Goal: Ask a question: Seek information or help from site administrators or community

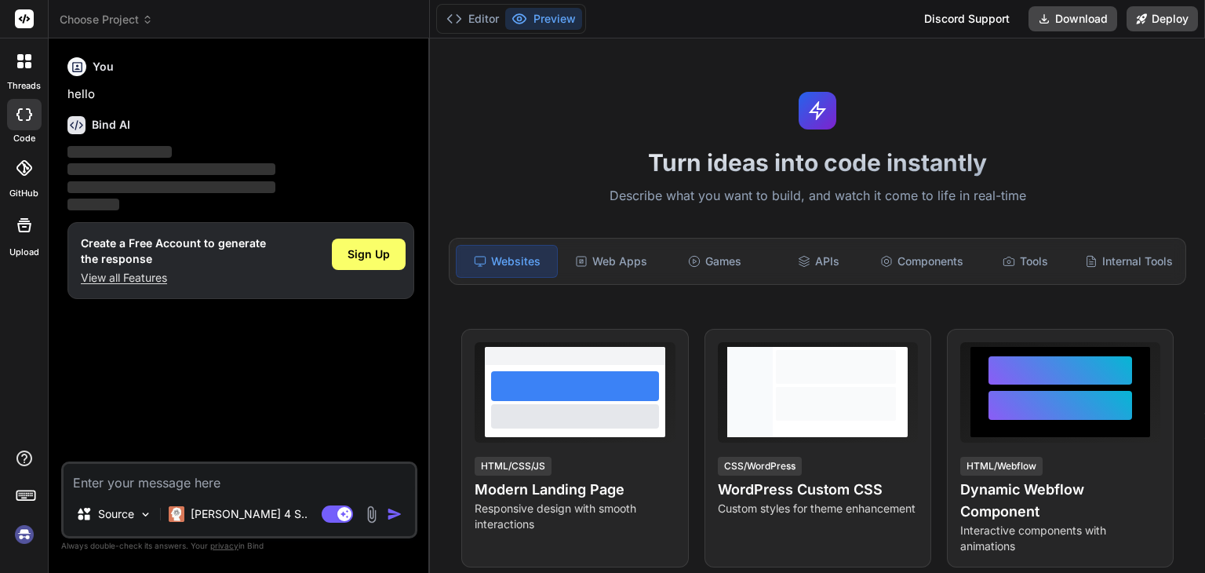
click at [242, 475] on textarea at bounding box center [239, 478] width 351 height 28
paste textarea "Business Networking Membership Portal =================================== Proje…"
type textarea "x"
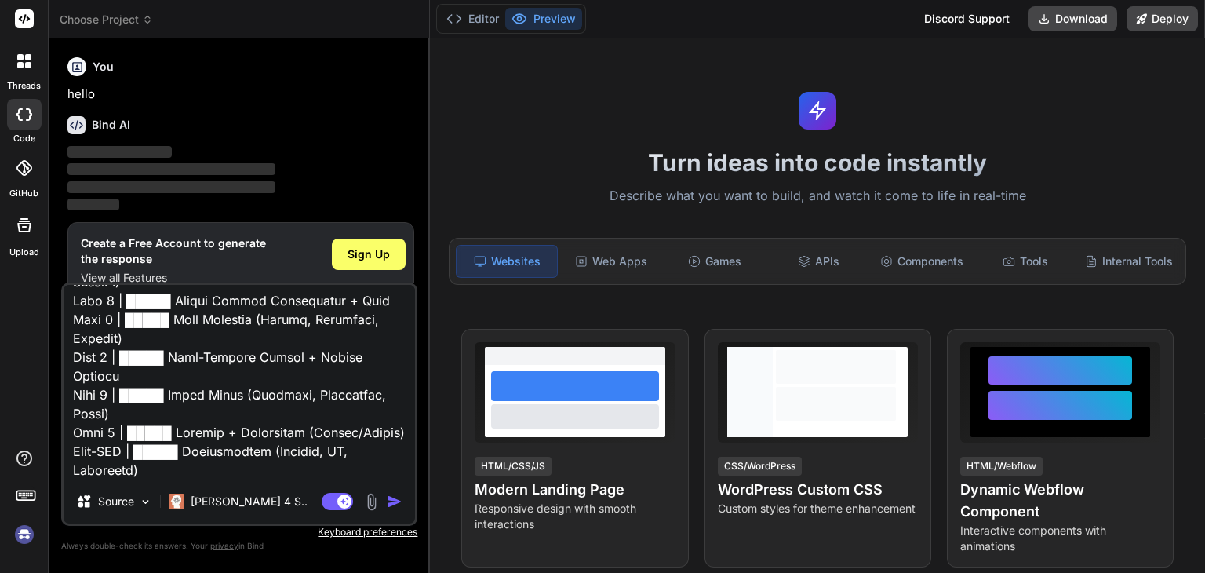
type textarea "Business Networking Membership Portal =================================== Proje…"
click at [392, 497] on img "button" at bounding box center [395, 501] width 16 height 16
click at [393, 504] on img "button" at bounding box center [395, 501] width 16 height 16
click at [390, 505] on img "button" at bounding box center [395, 501] width 16 height 16
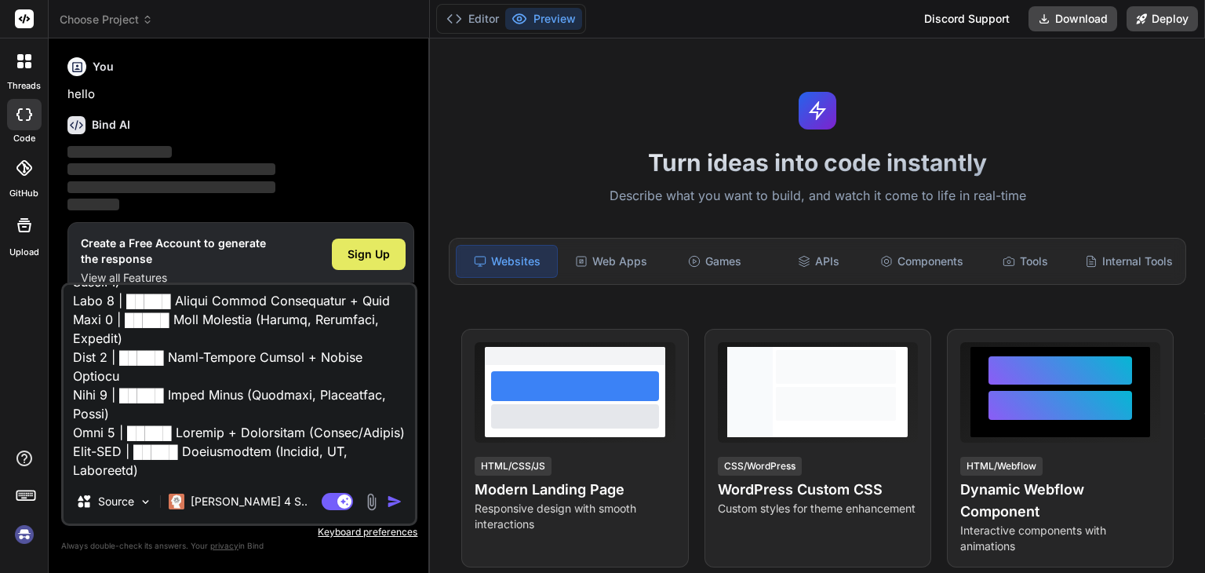
click at [362, 262] on div "Sign Up" at bounding box center [369, 253] width 74 height 31
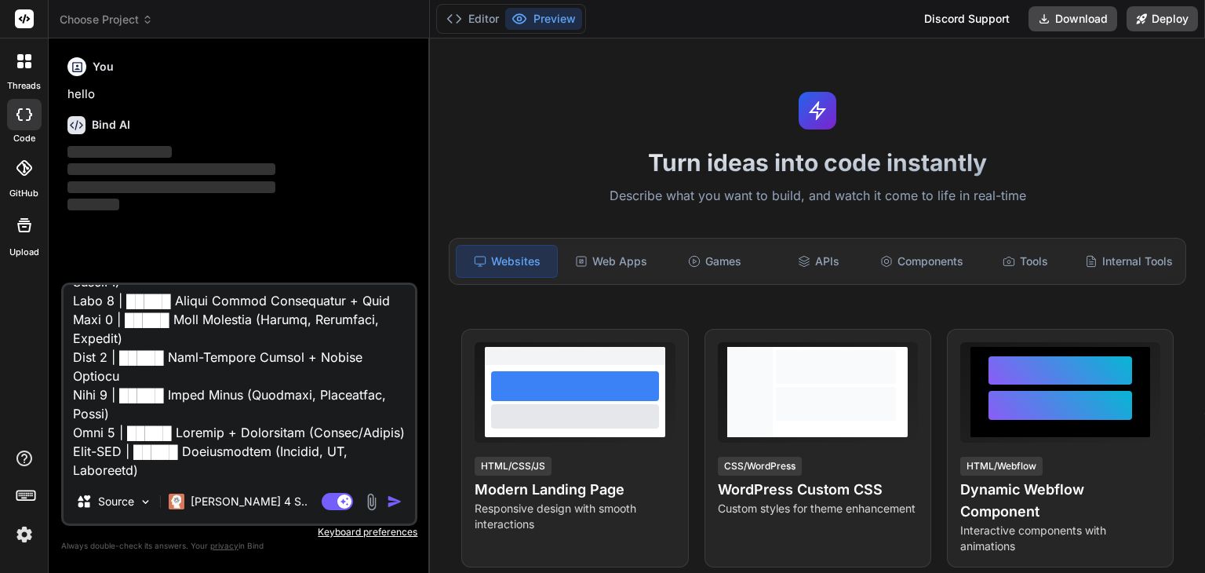
type textarea "x"
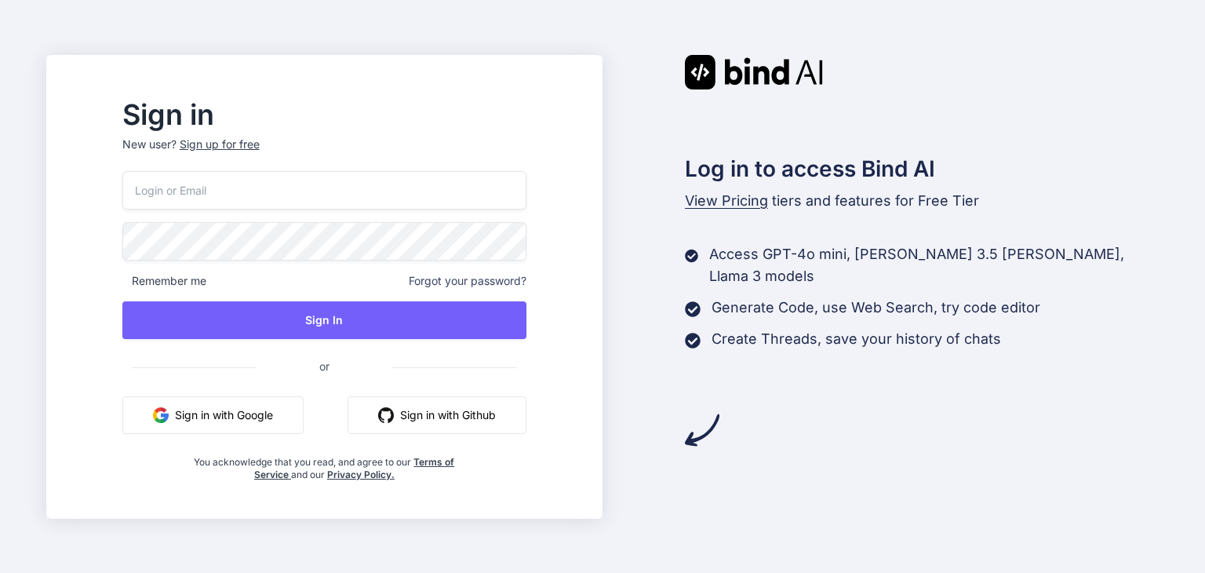
click at [342, 171] on input "email" at bounding box center [324, 190] width 404 height 38
type input "madhavikond674@gmail.com"
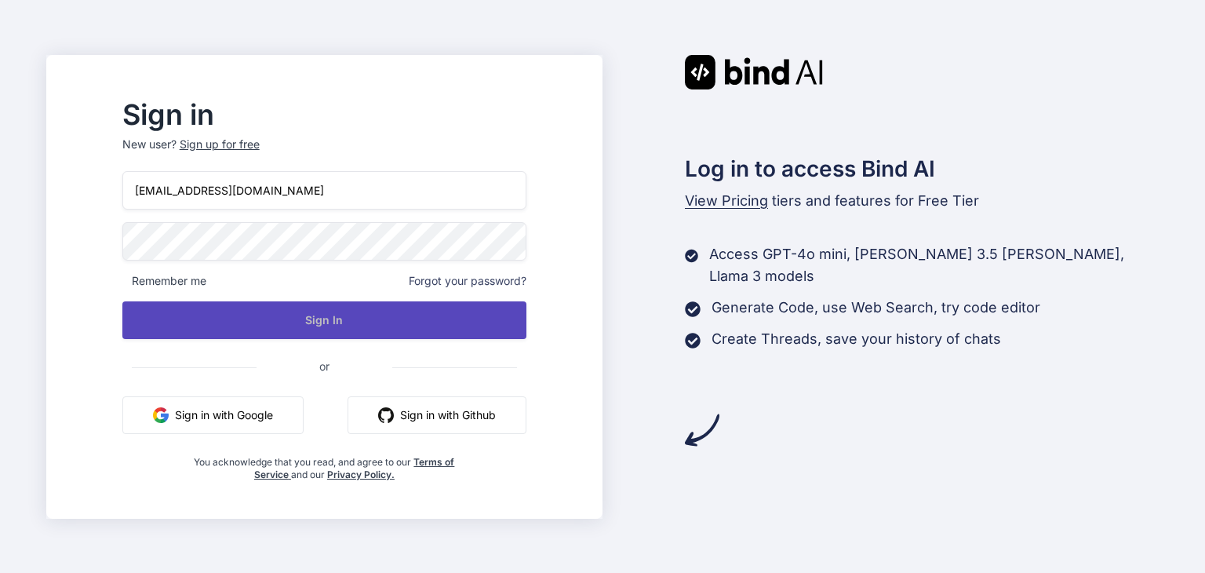
click at [336, 334] on button "Sign In" at bounding box center [324, 320] width 404 height 38
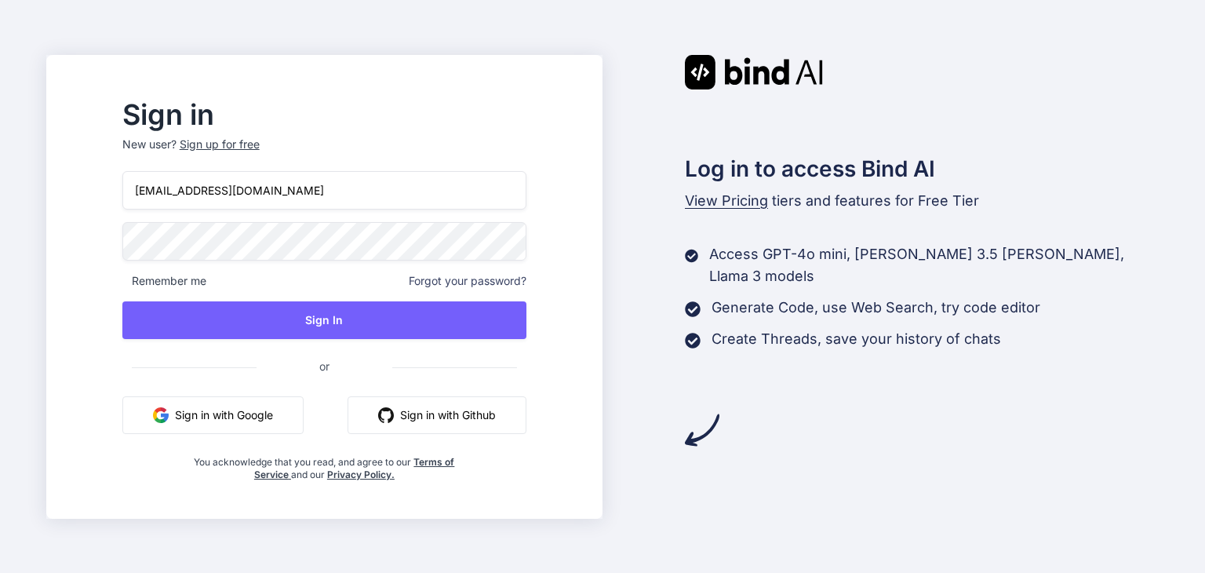
click at [283, 414] on button "Sign in with Google" at bounding box center [212, 415] width 181 height 38
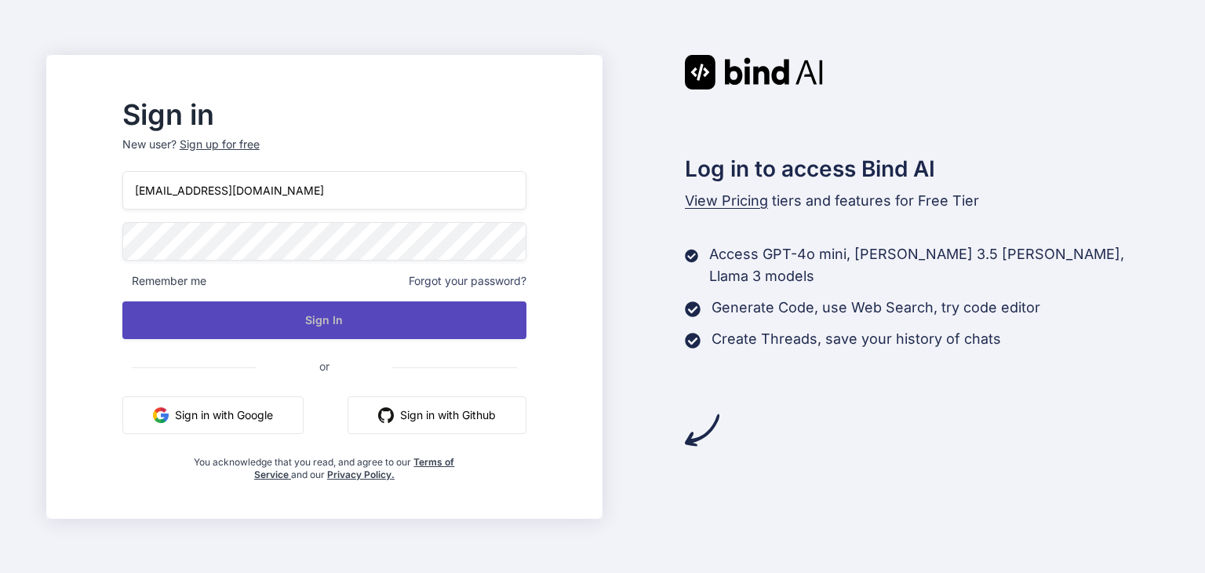
click at [409, 312] on button "Sign In" at bounding box center [324, 320] width 404 height 38
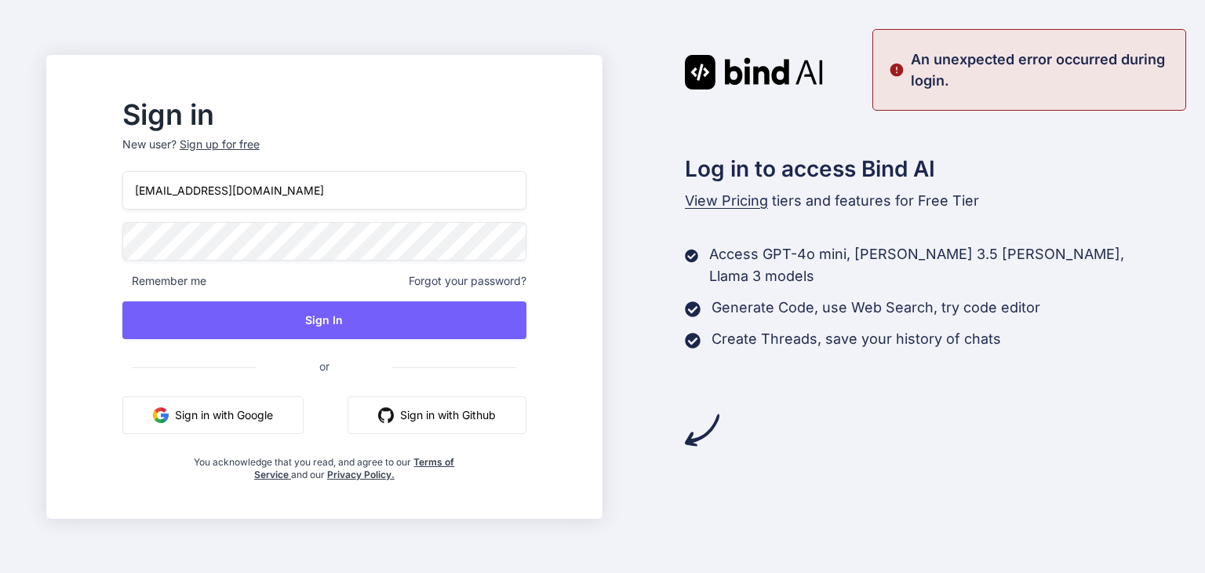
click at [466, 279] on span "Forgot your password?" at bounding box center [468, 281] width 118 height 16
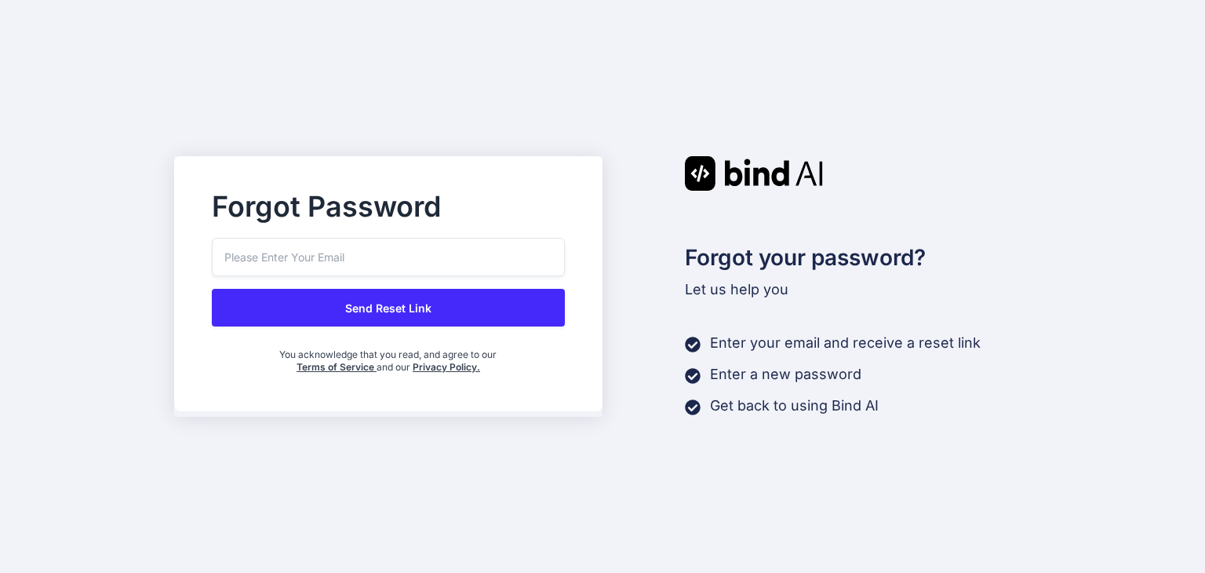
click at [373, 263] on input "email" at bounding box center [388, 257] width 353 height 38
type input "madhavikond674@gmail.com"
click at [377, 301] on button "Send Reset Link" at bounding box center [388, 308] width 353 height 38
click at [378, 308] on button "Send Reset Link" at bounding box center [388, 308] width 353 height 38
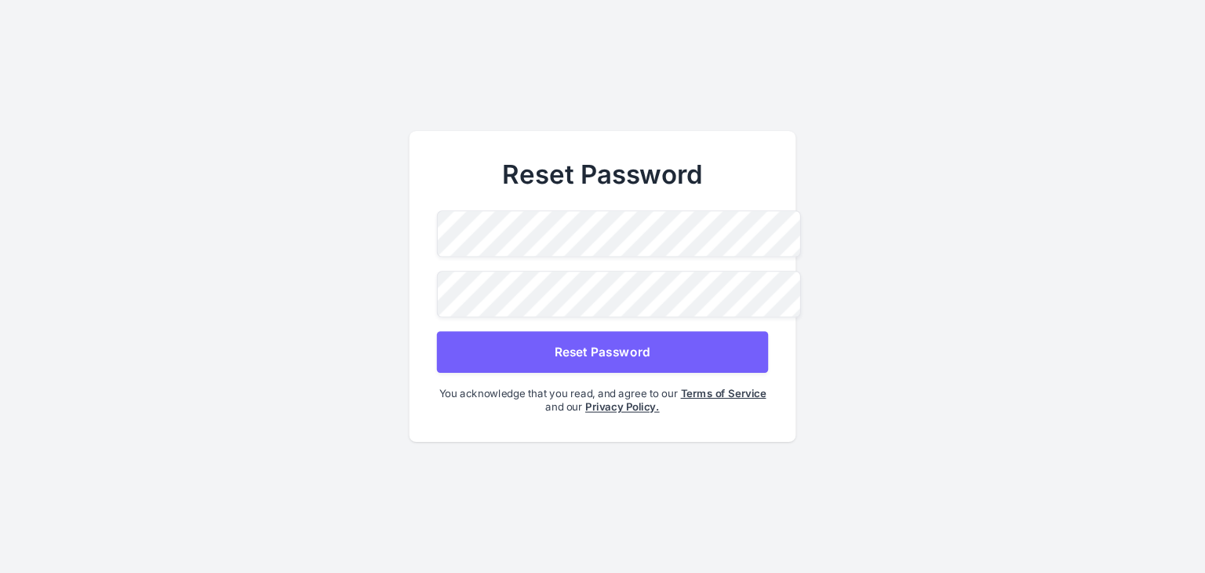
click at [525, 357] on button "Reset Password" at bounding box center [602, 352] width 331 height 42
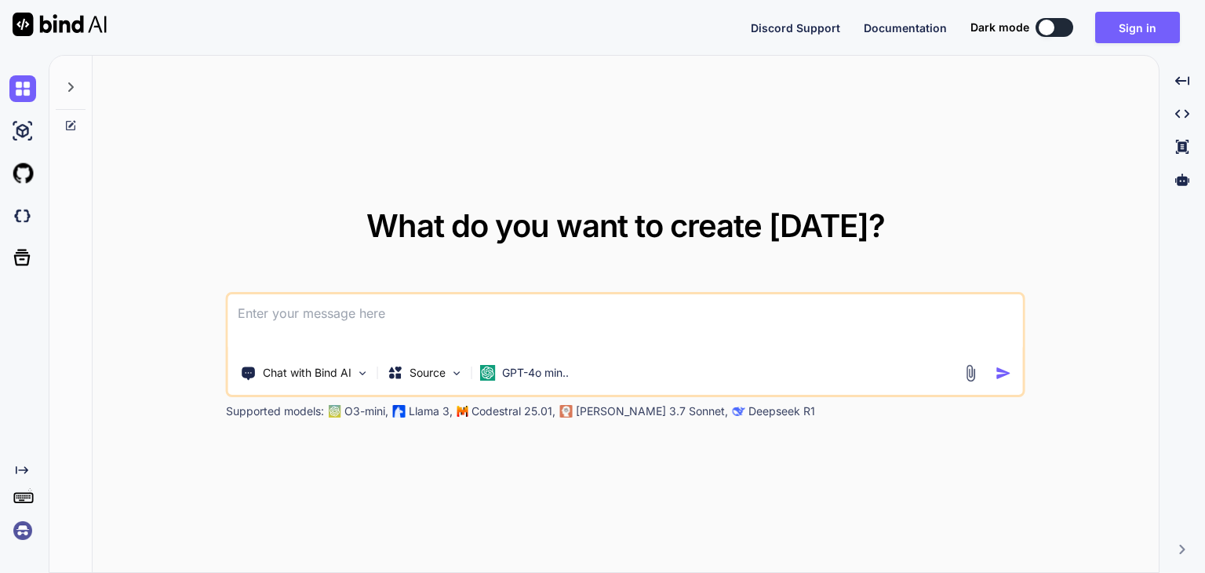
click at [267, 310] on textarea at bounding box center [625, 323] width 795 height 58
click at [24, 528] on img at bounding box center [22, 530] width 27 height 27
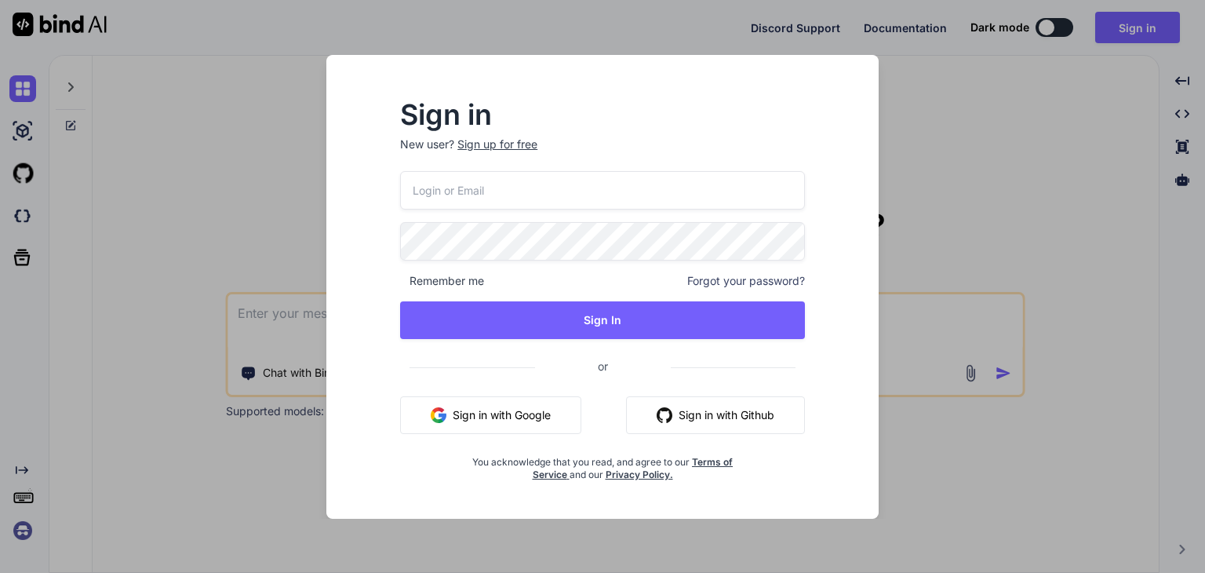
click at [255, 308] on div "Sign in New user? Sign up for free Remember me Forgot your password? Sign In or…" at bounding box center [602, 286] width 1205 height 573
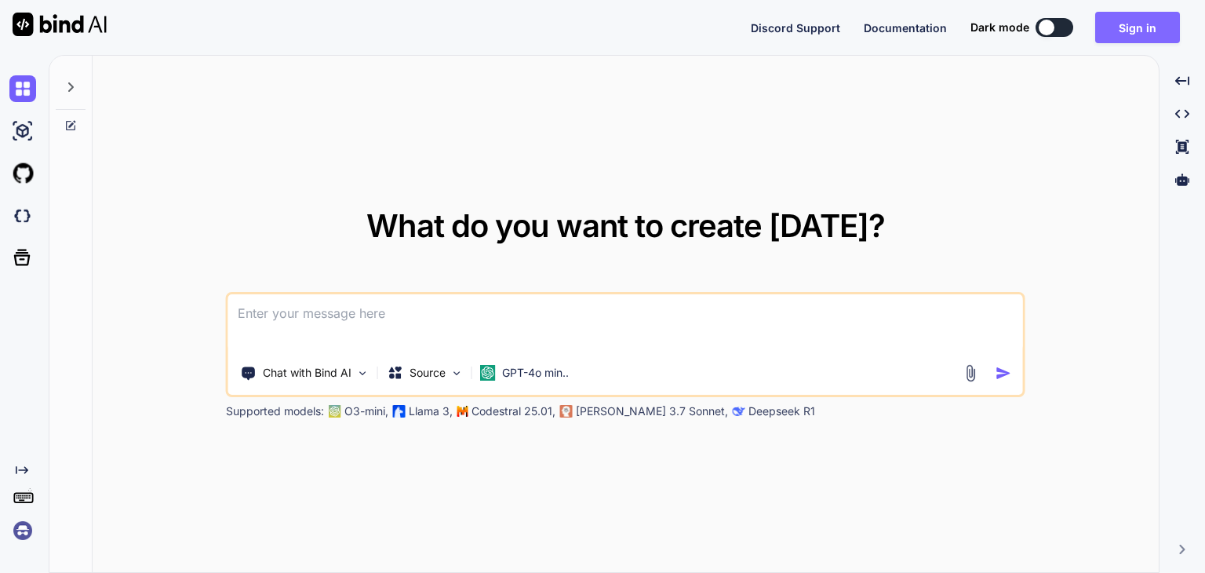
click at [1137, 41] on button "Sign in" at bounding box center [1137, 27] width 85 height 31
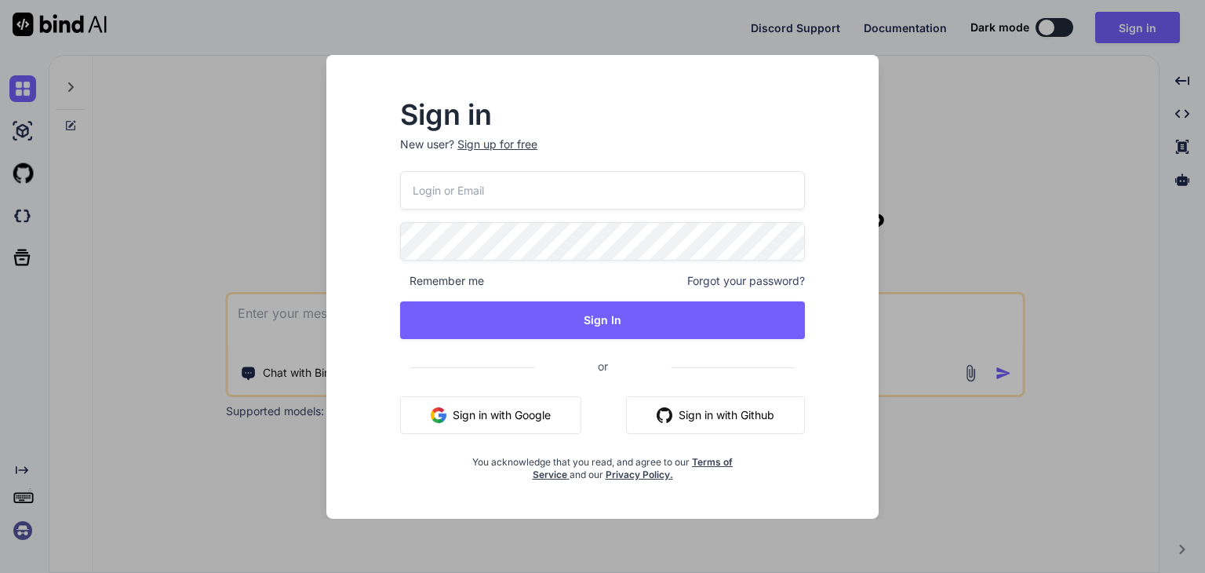
click at [748, 204] on input "email" at bounding box center [602, 190] width 405 height 38
type input "[EMAIL_ADDRESS][DOMAIN_NAME]"
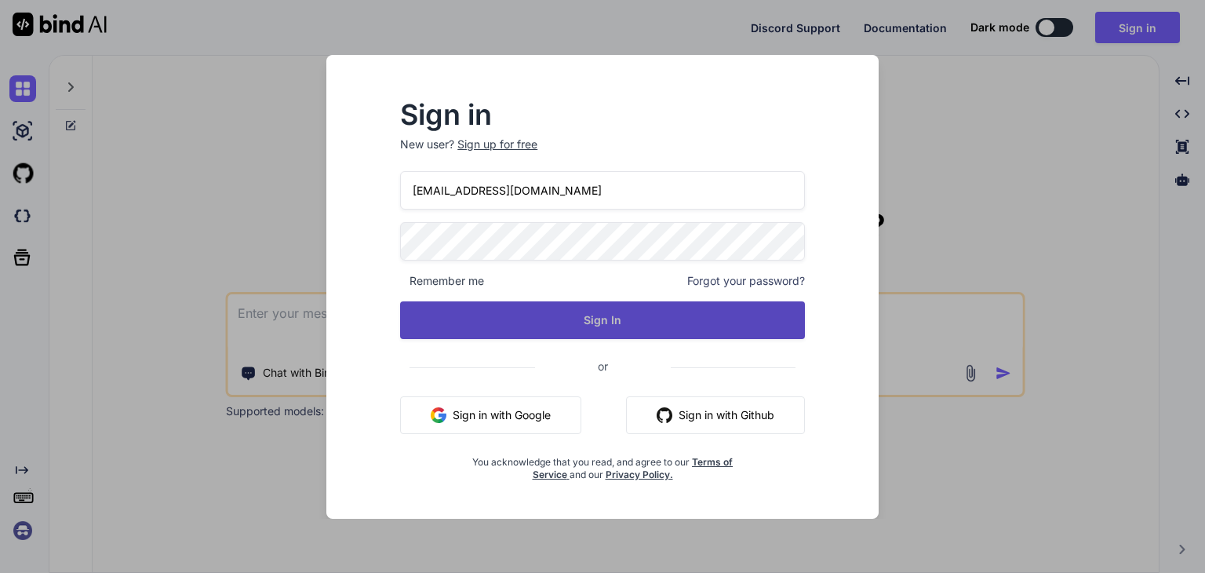
click at [670, 319] on button "Sign In" at bounding box center [602, 320] width 405 height 38
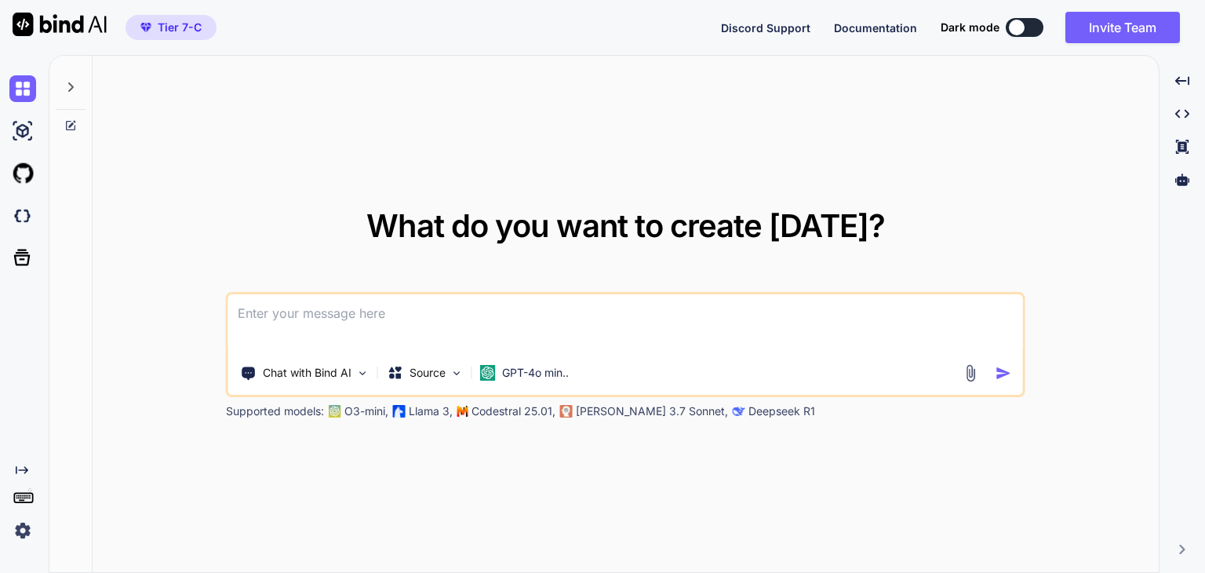
click at [426, 302] on textarea at bounding box center [625, 323] width 795 height 58
type textarea "x"
paste textarea "Business Networking Membership Portal =================================== Proje…"
type textarea "Business Networking Membership Portal =================================== Proje…"
type textarea "x"
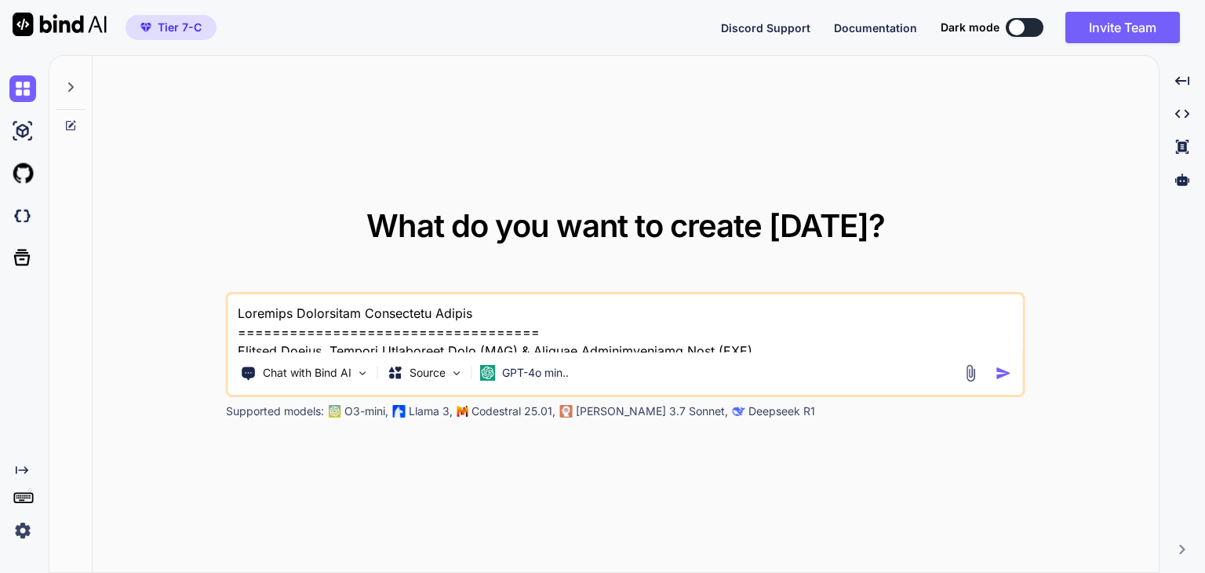
scroll to position [6780, 0]
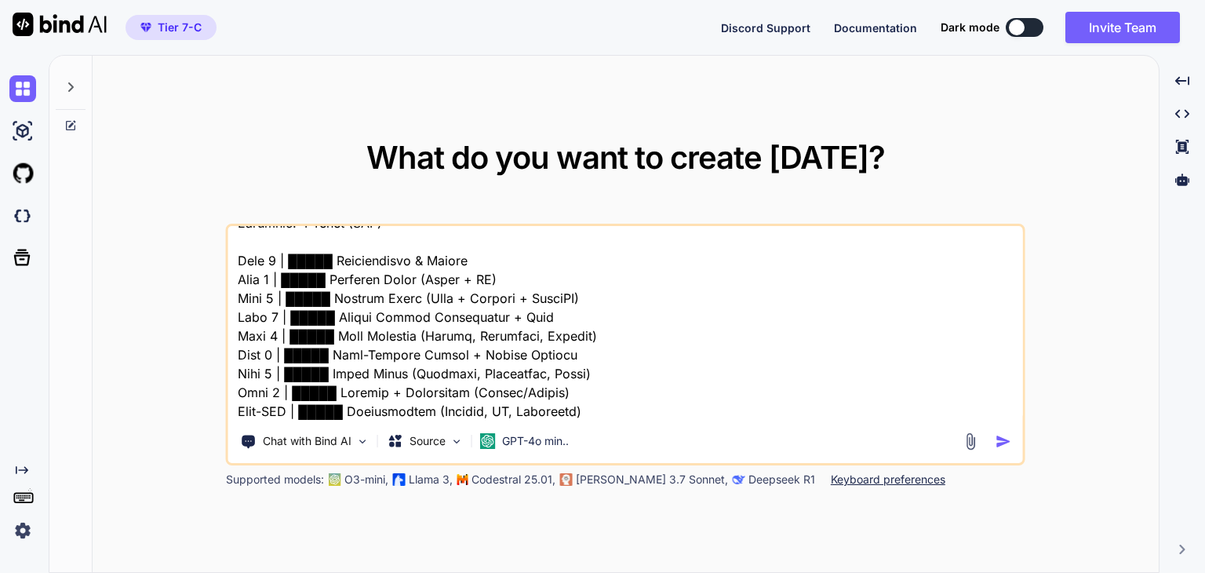
type textarea "Business Networking Membership Portal =================================== Proje…"
click at [999, 447] on img "button" at bounding box center [1004, 441] width 16 height 16
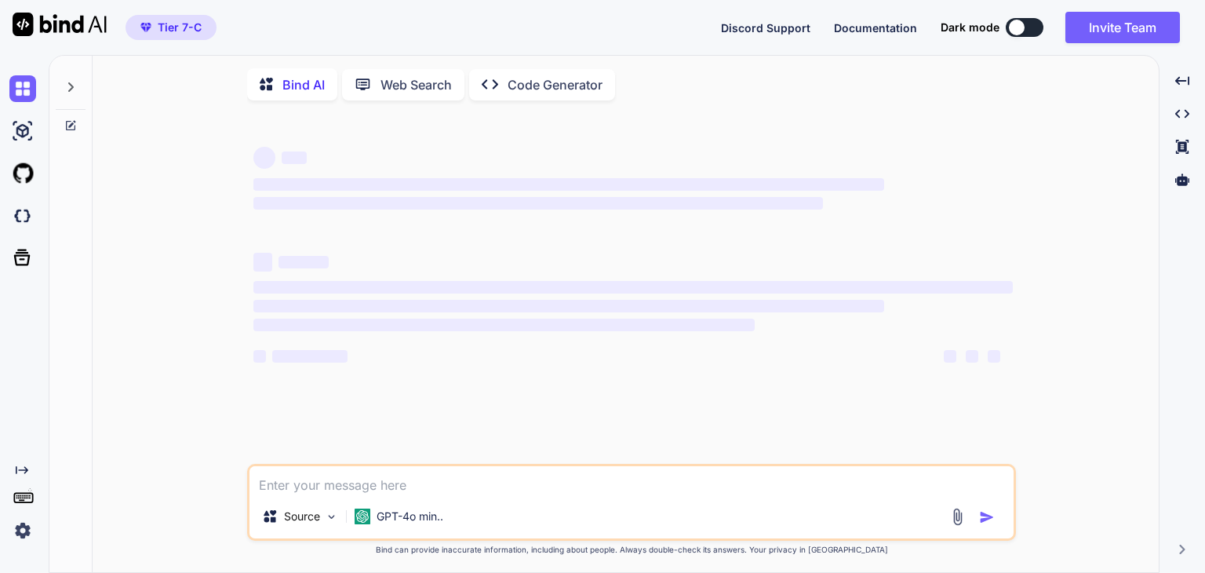
scroll to position [5, 0]
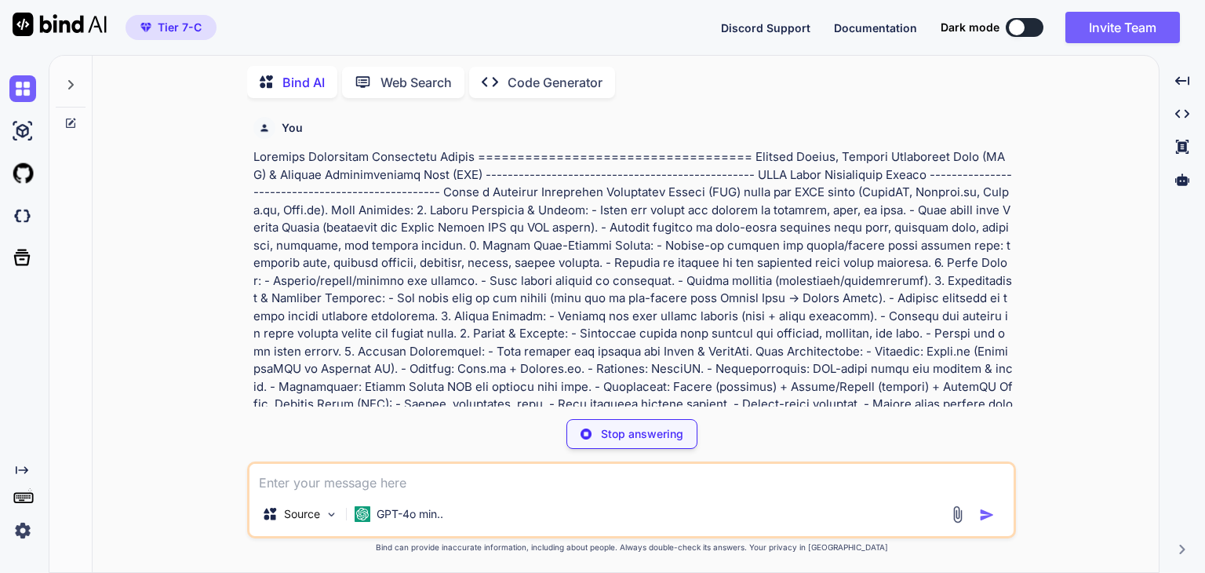
click at [411, 475] on textarea at bounding box center [631, 478] width 764 height 28
click at [479, 431] on div "Stop answering" at bounding box center [631, 434] width 769 height 30
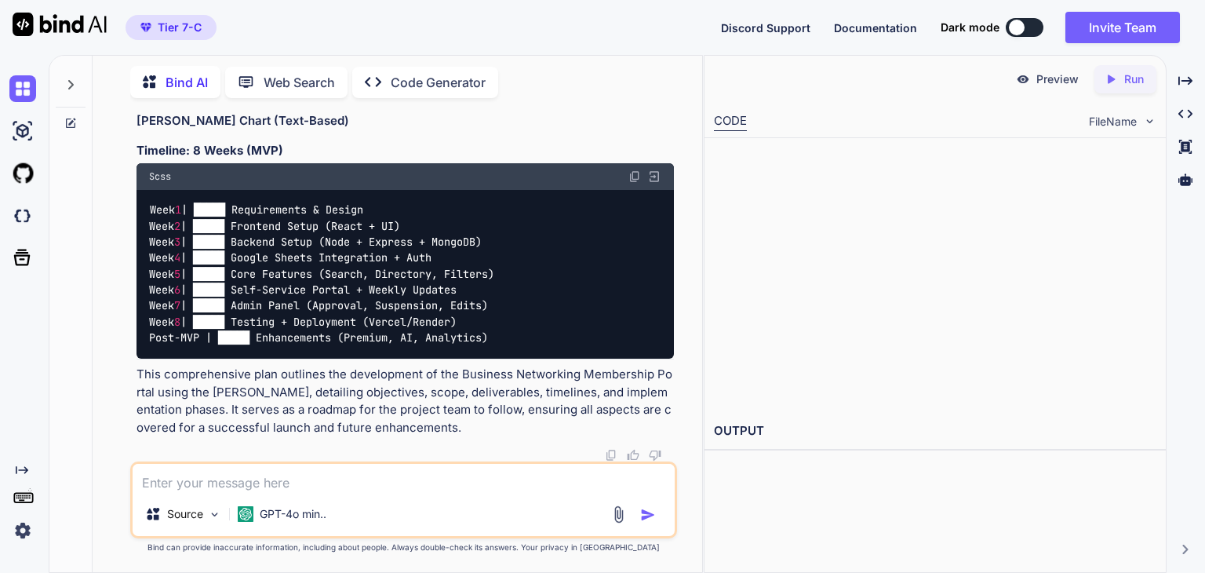
scroll to position [3913, 0]
click at [313, 487] on textarea at bounding box center [404, 478] width 542 height 28
type textarea "x"
type textarea "c"
type textarea "x"
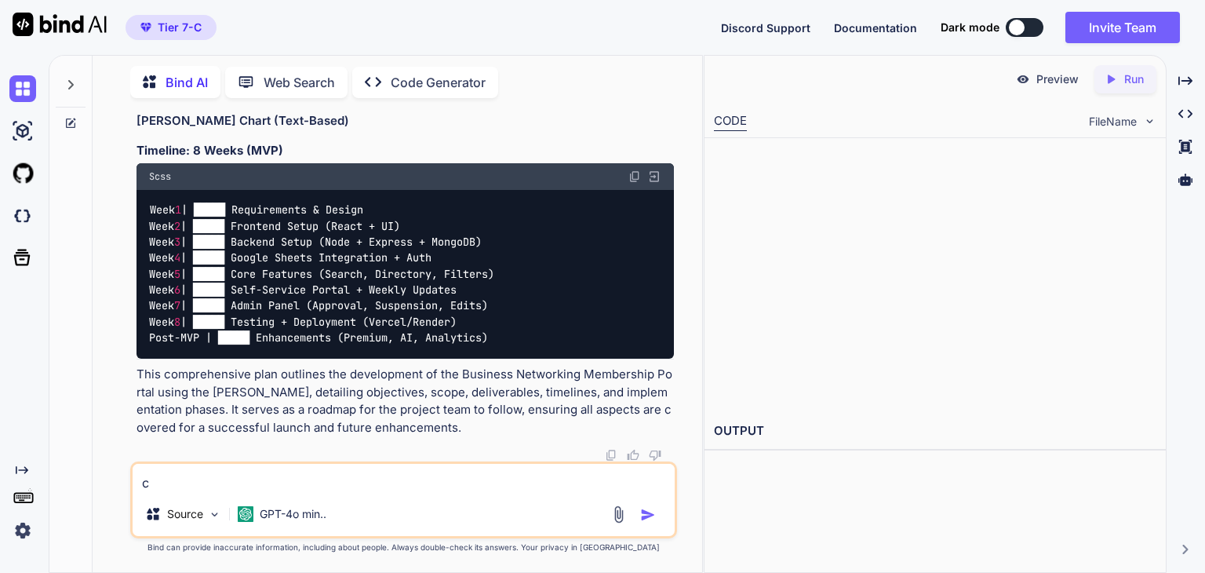
type textarea "ca"
type textarea "x"
type textarea "can"
type textarea "x"
type textarea "can"
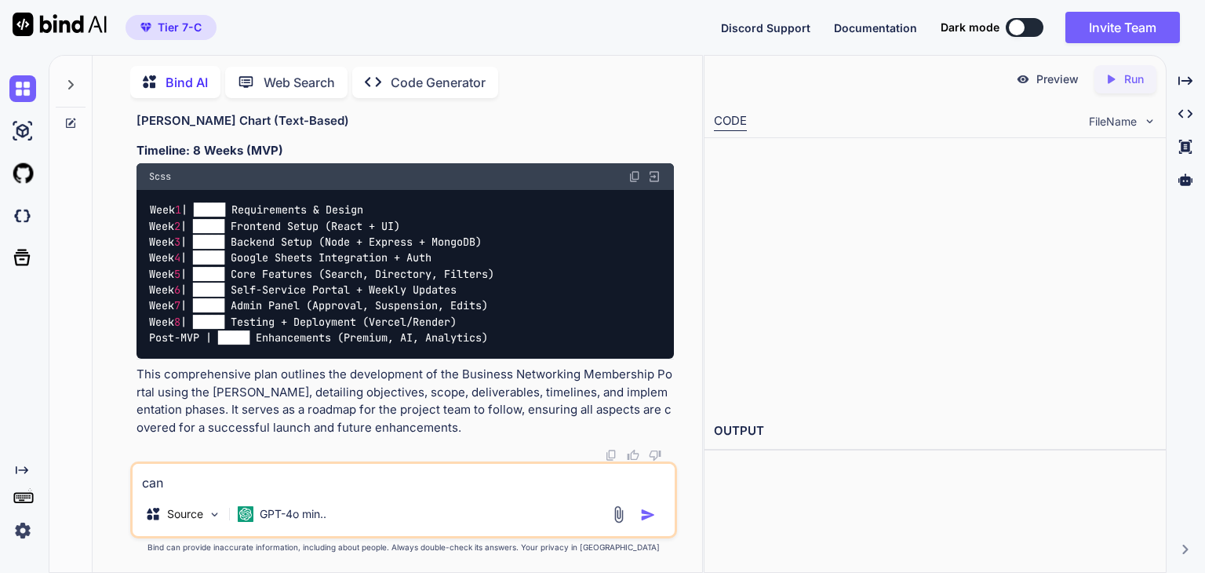
type textarea "x"
type textarea "can y"
type textarea "x"
type textarea "can yo"
type textarea "x"
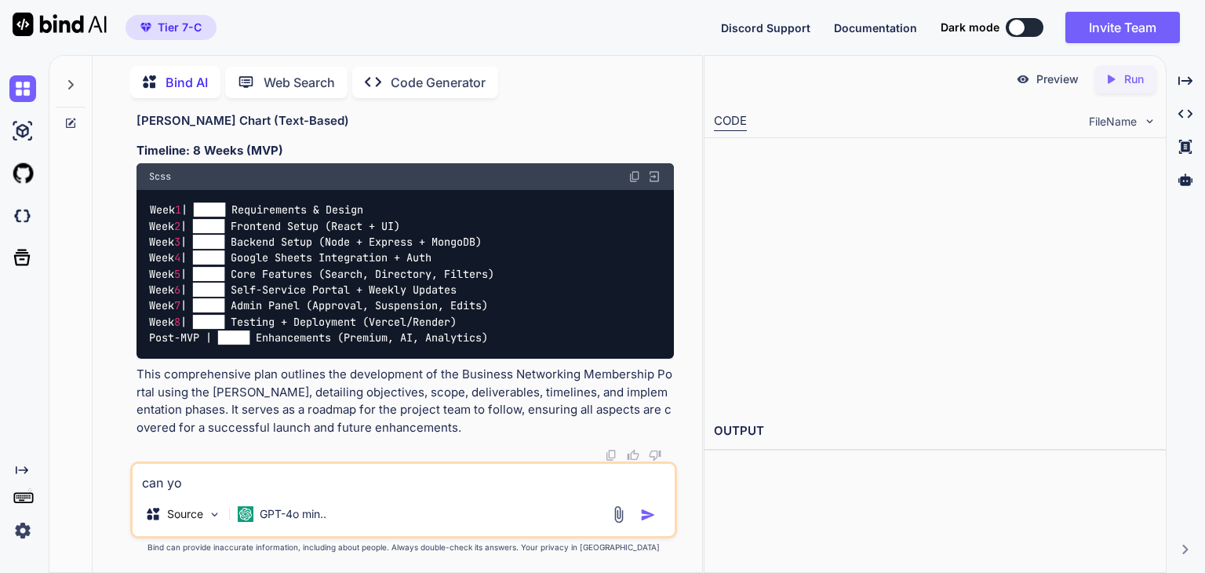
type textarea "can you"
type textarea "x"
type textarea "can you"
type textarea "x"
type textarea "can you c"
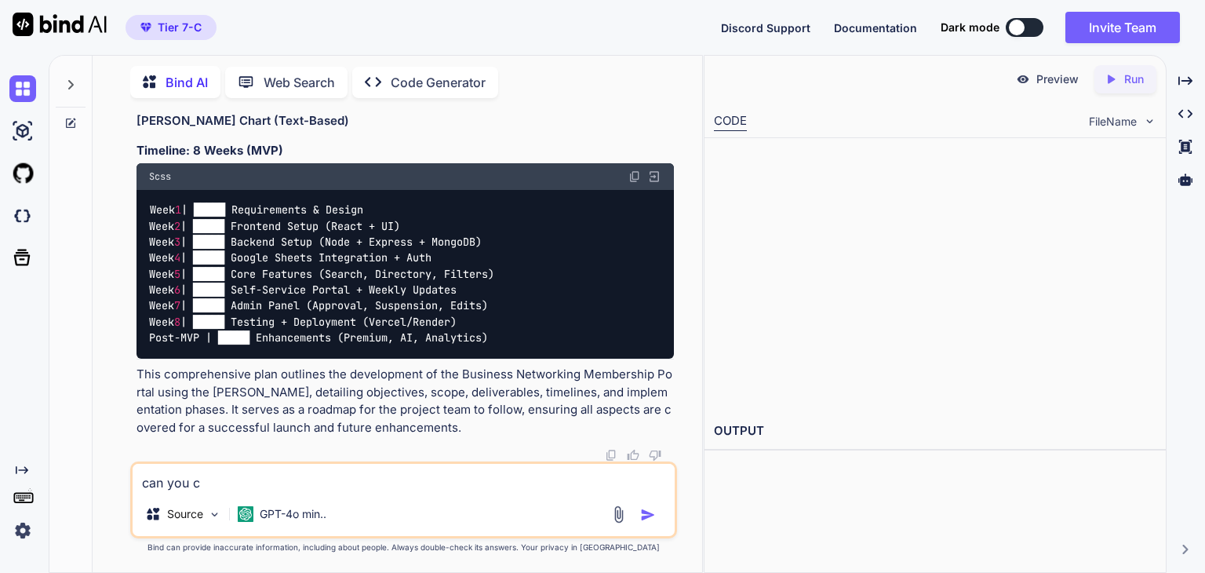
type textarea "x"
type textarea "can you co"
type textarea "x"
type textarea "can you com"
type textarea "x"
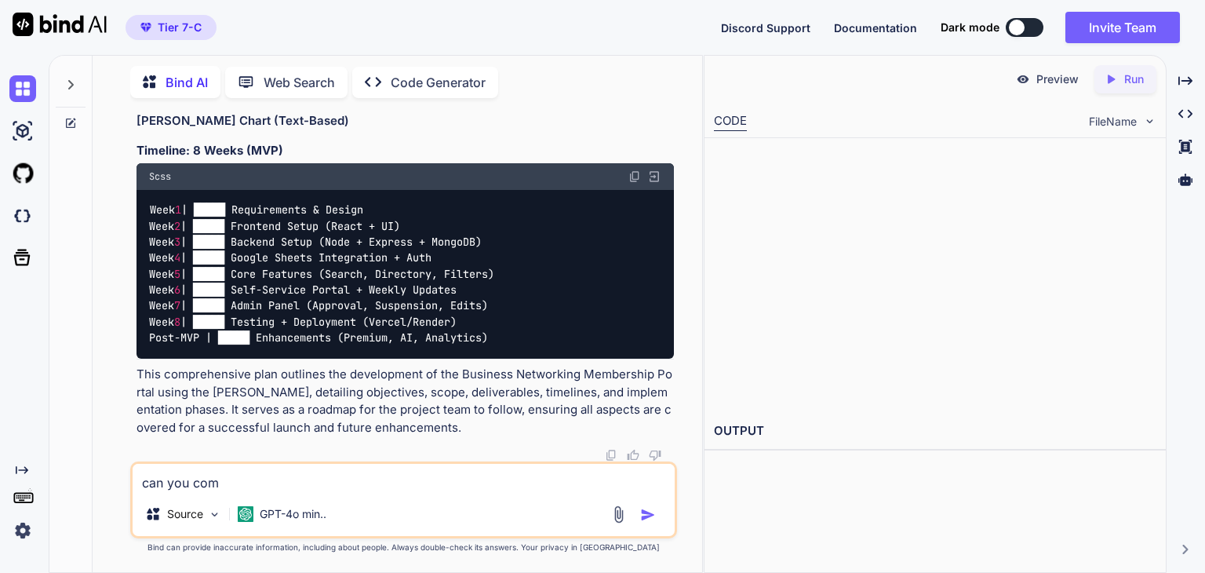
type textarea "can you comp"
type textarea "x"
type textarea "can you compl"
type textarea "x"
type textarea "can you comple"
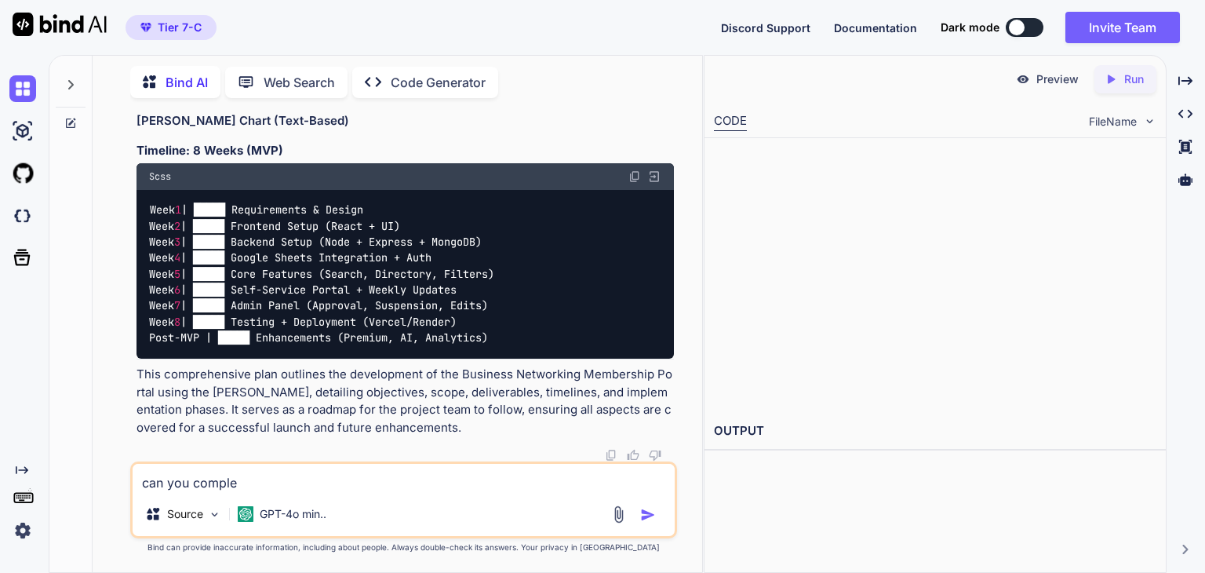
type textarea "x"
type textarea "can you complet"
type textarea "x"
type textarea "can you complete"
type textarea "x"
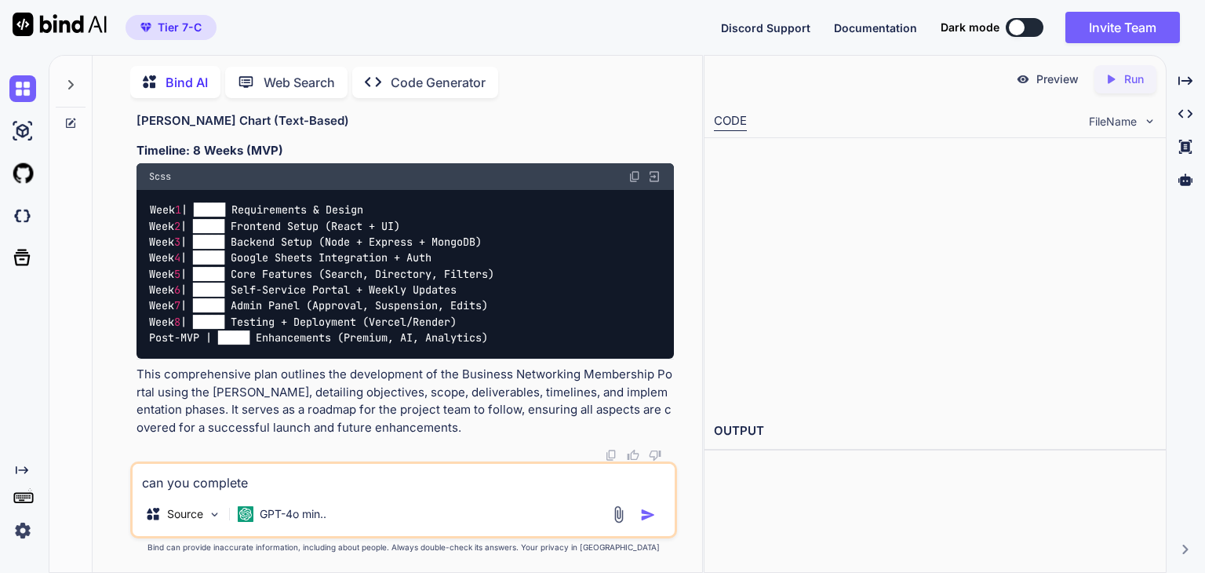
type textarea "can you complete"
type textarea "x"
type textarea "can you complete t"
type textarea "x"
type textarea "can you complete th"
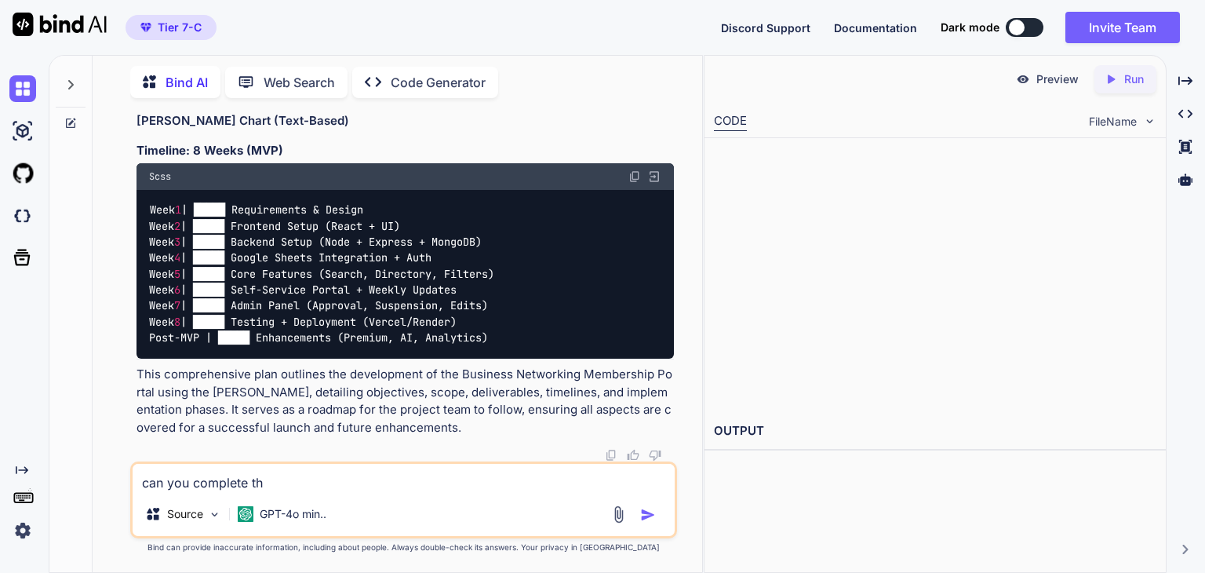
type textarea "x"
type textarea "can you complete thi"
type textarea "x"
type textarea "can you complete this"
type textarea "x"
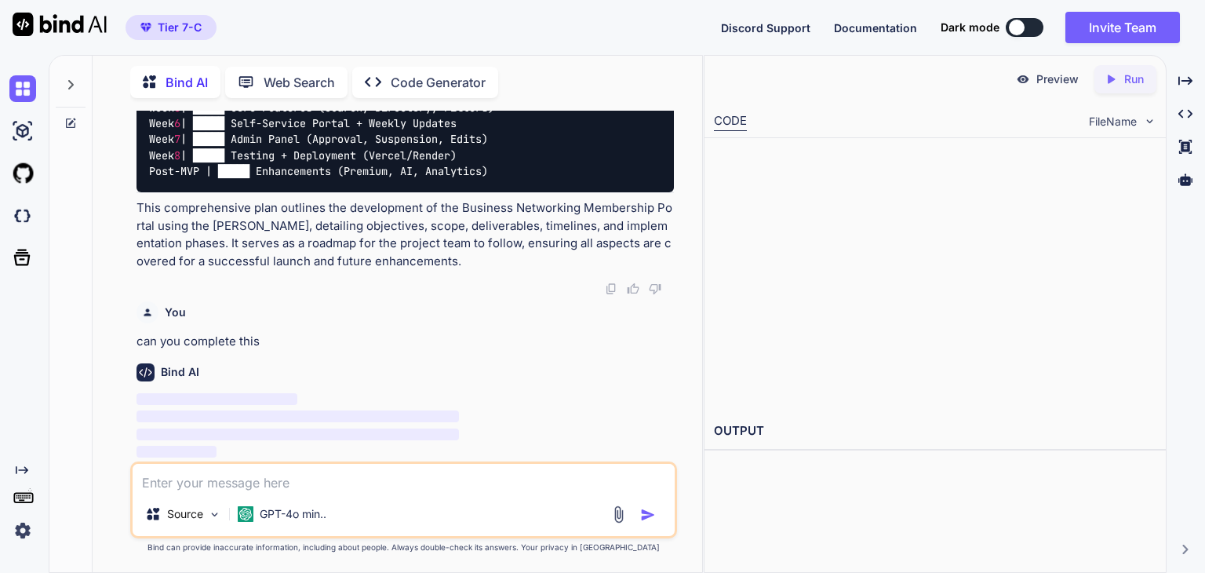
scroll to position [4079, 0]
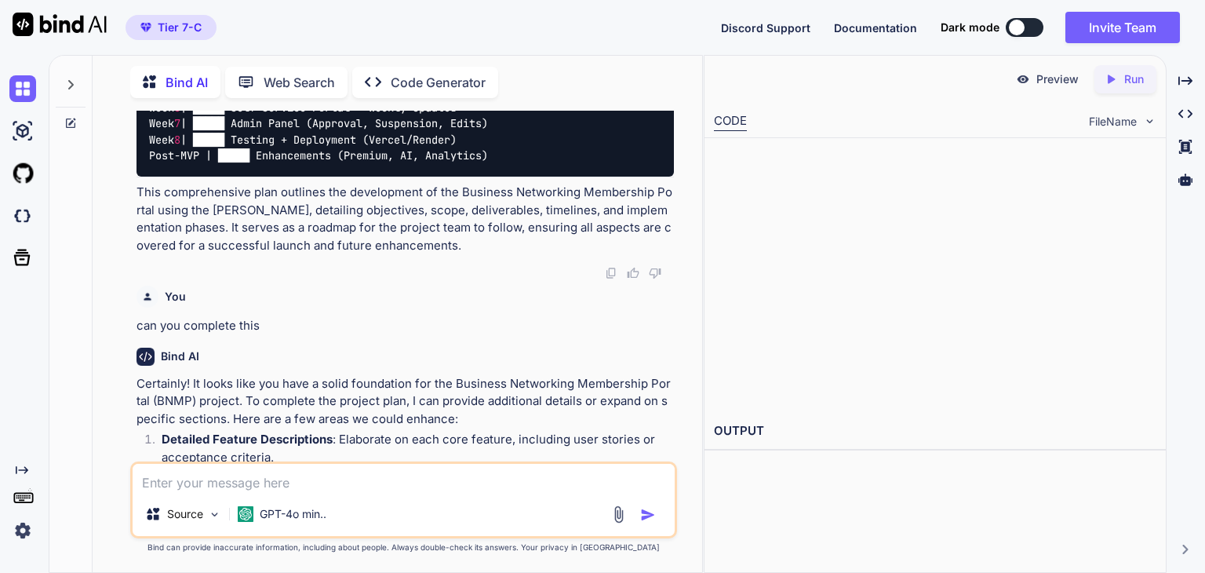
click at [370, 428] on p "Certainly! It looks like you have a solid foundation for the Business Networkin…" at bounding box center [405, 401] width 537 height 53
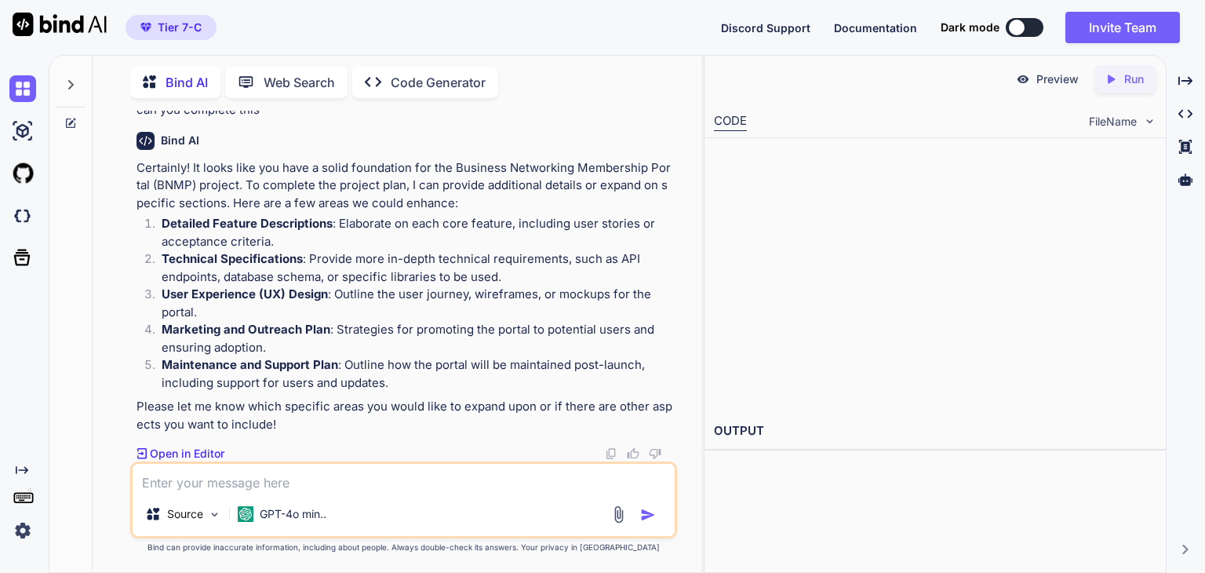
scroll to position [4311, 0]
click at [319, 481] on textarea at bounding box center [404, 478] width 542 height 28
type textarea "x"
type textarea "a"
type textarea "x"
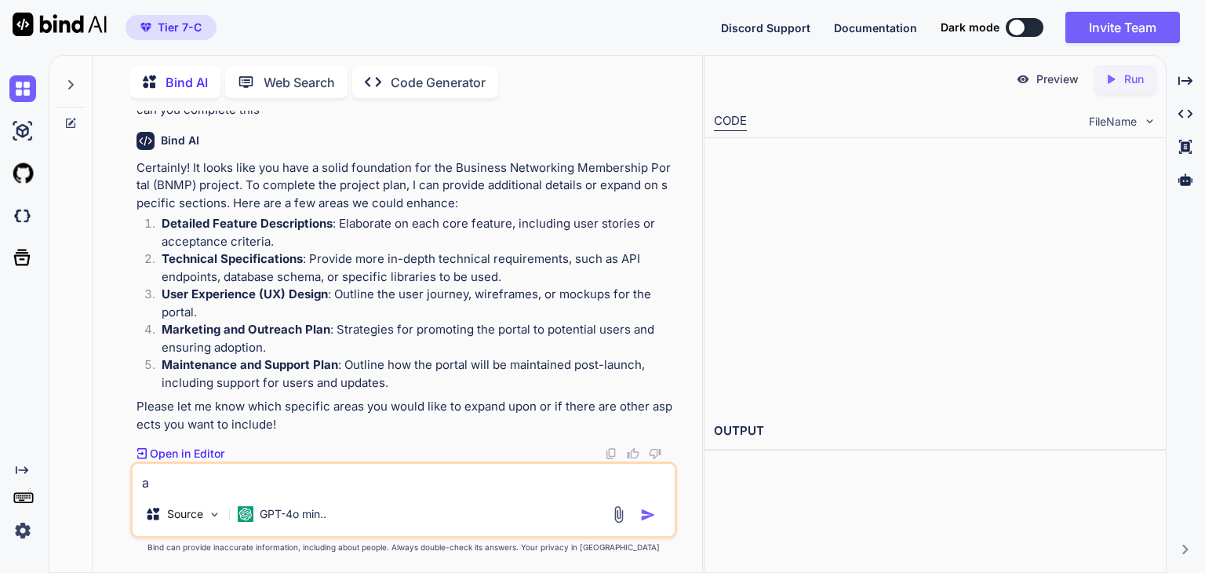
type textarea "ad"
type textarea "x"
type textarea "add"
type textarea "x"
type textarea "add"
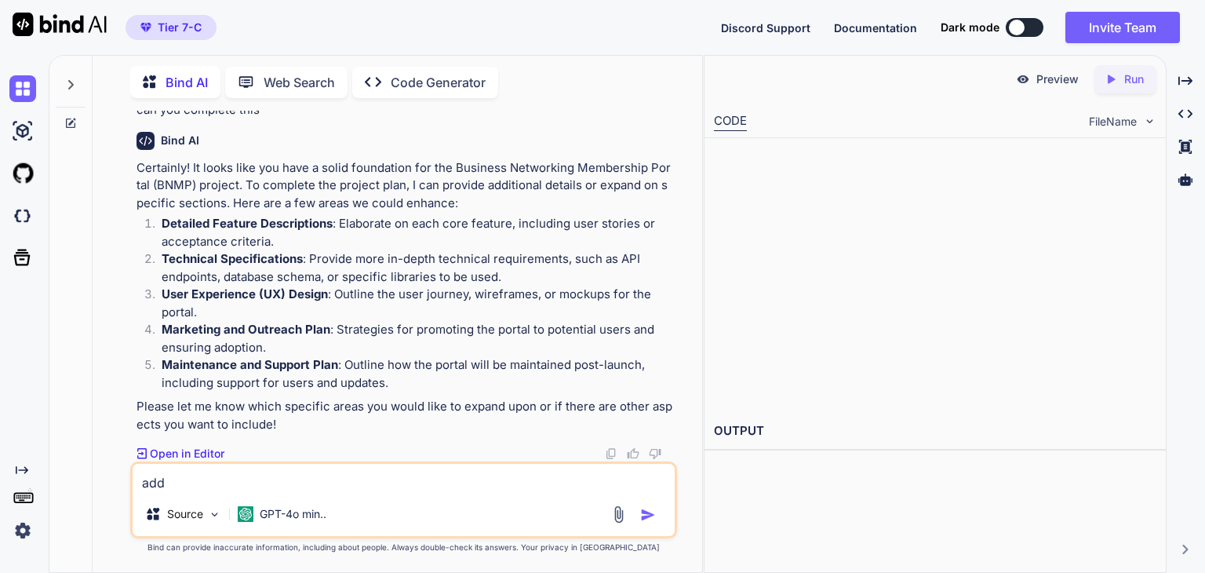
type textarea "x"
type textarea "add a"
type textarea "x"
type textarea "add al"
type textarea "x"
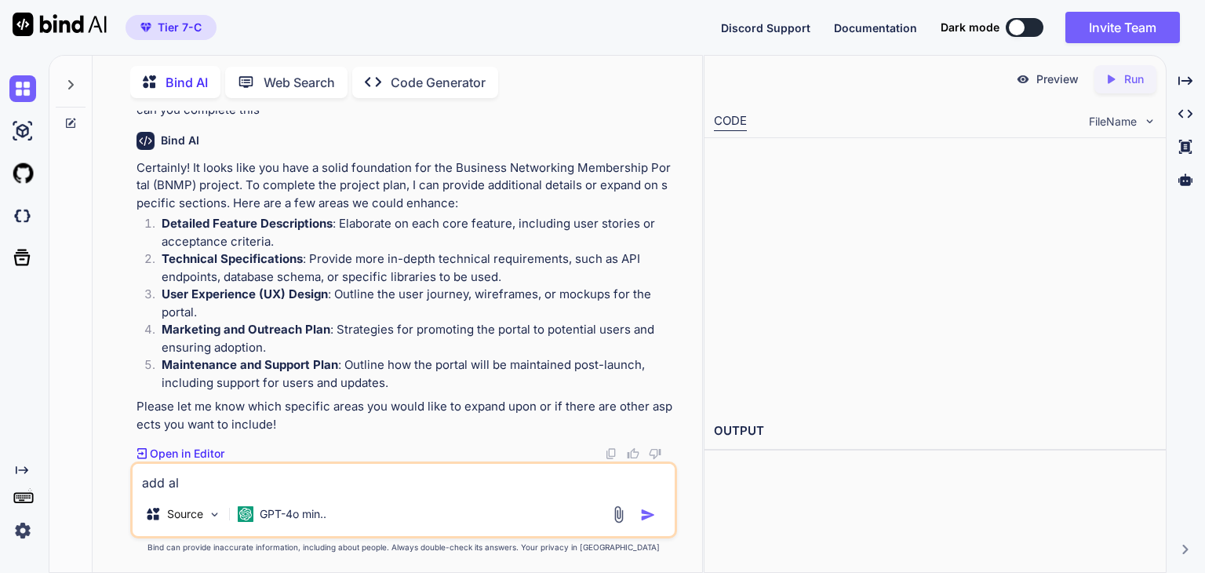
type textarea "add all"
type textarea "x"
type textarea "add all"
type textarea "x"
type textarea "add all te"
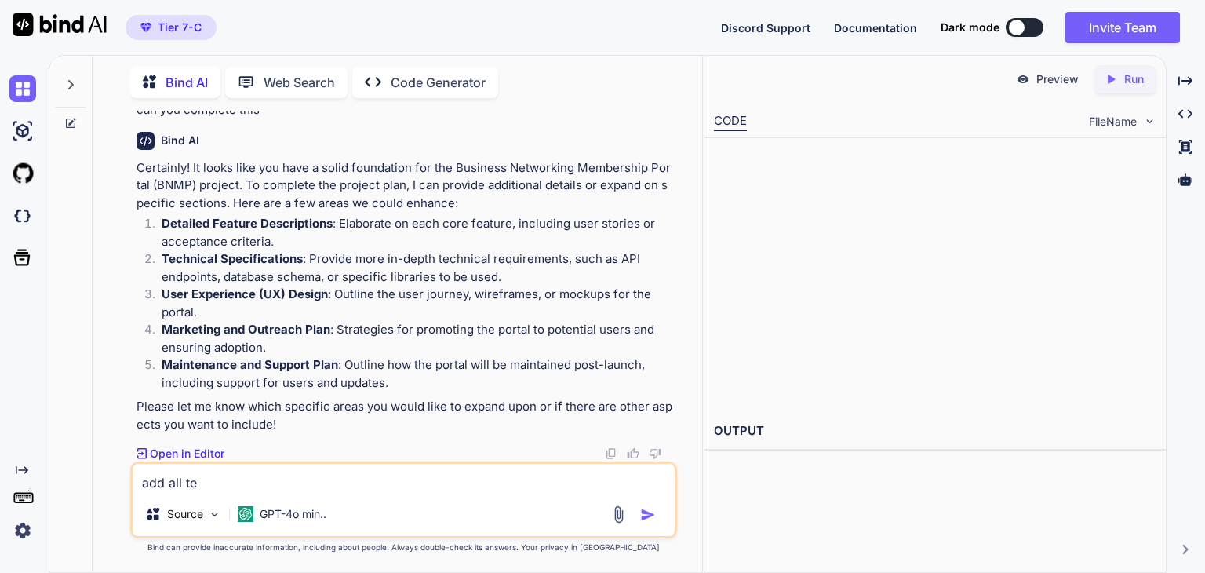
type textarea "x"
type textarea "add all teh"
type textarea "x"
type textarea "add all tehs"
type textarea "x"
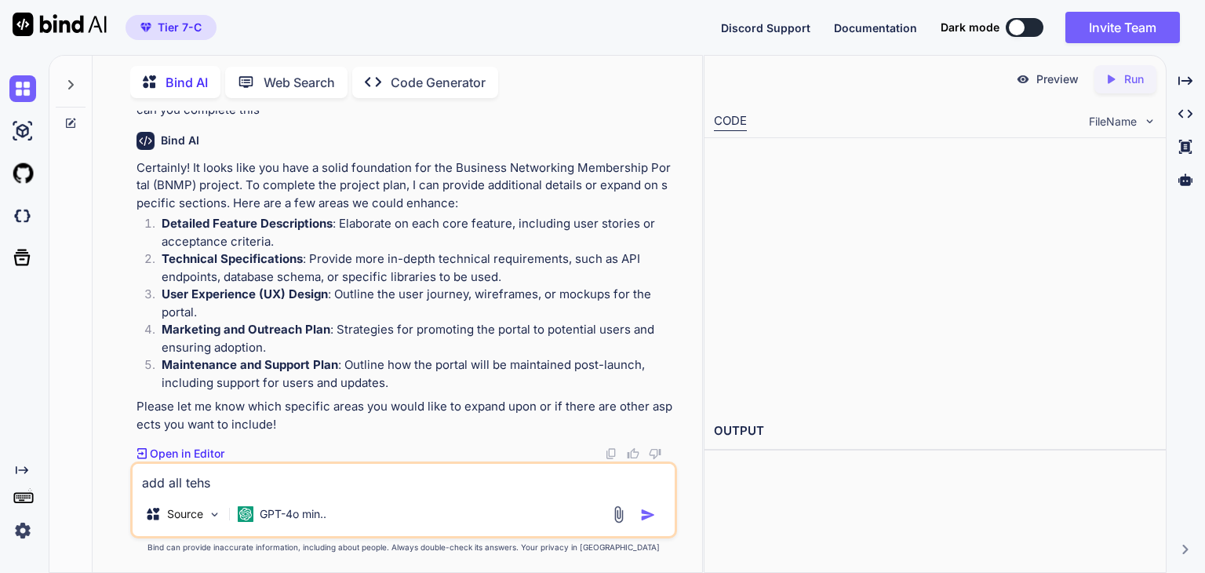
type textarea "add all tehse"
type textarea "x"
type textarea "add all tehse"
type textarea "x"
type textarea "add all tehse a"
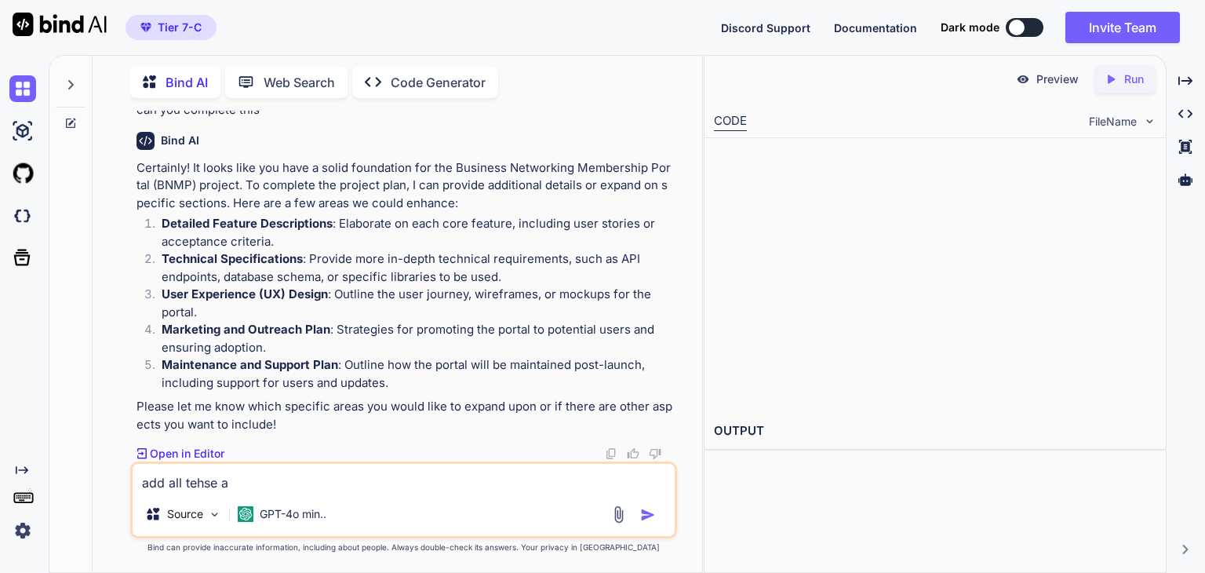
type textarea "x"
type textarea "add all tehse an"
type textarea "x"
type textarea "add all tehse and"
type textarea "x"
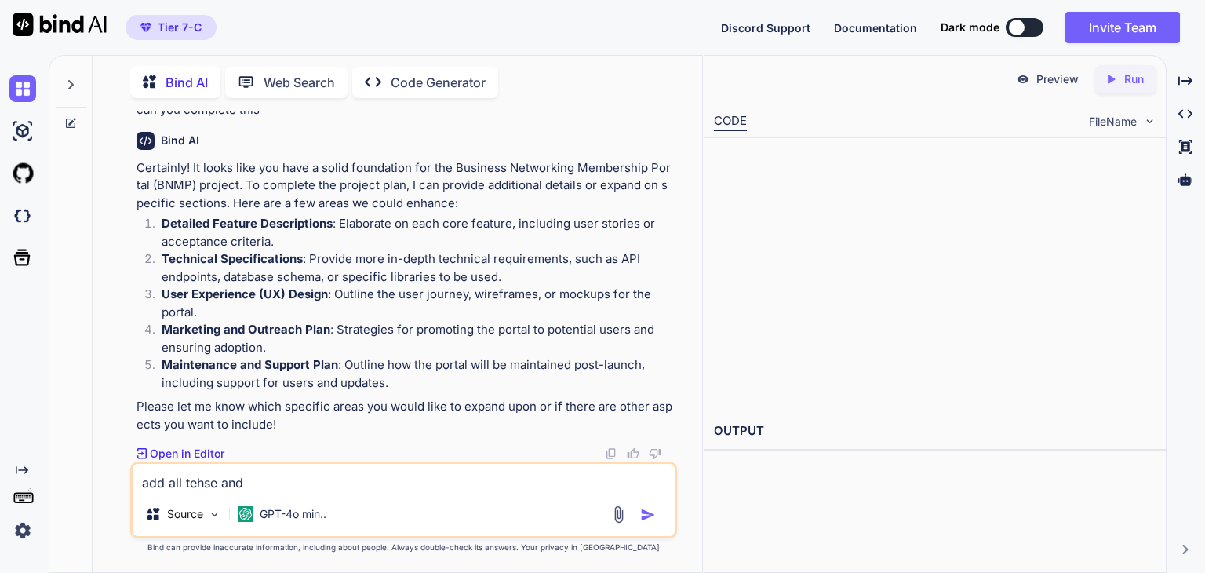
type textarea "add all tehse and"
type textarea "x"
type textarea "add all tehse and"
type textarea "x"
type textarea "add all tehse an"
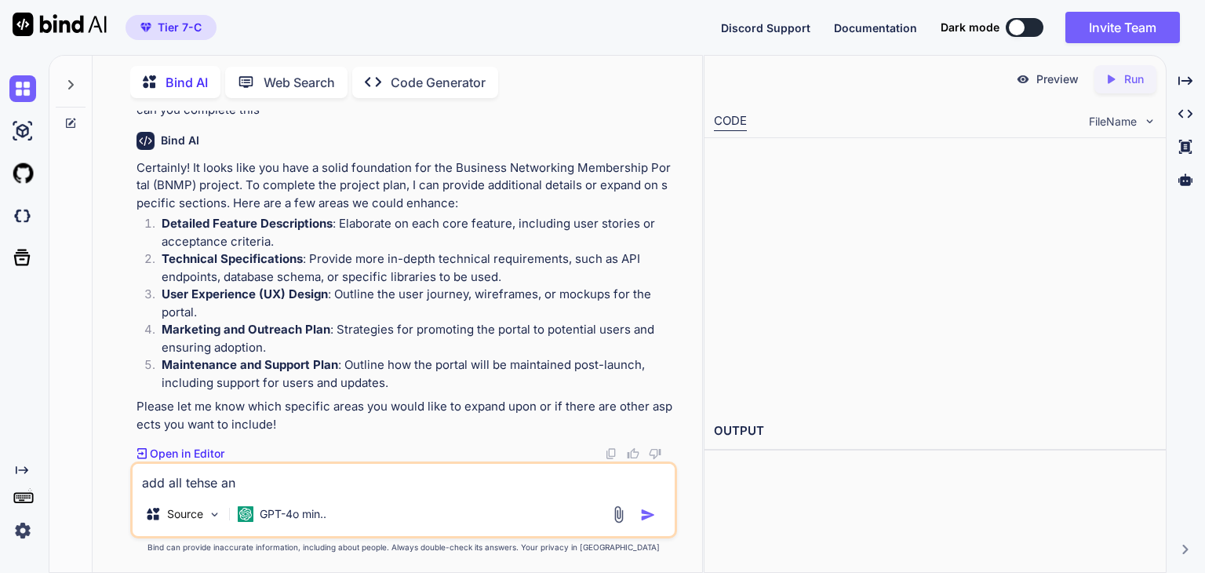
type textarea "x"
type textarea "add all tehse a"
type textarea "x"
type textarea "add all tehse"
type textarea "x"
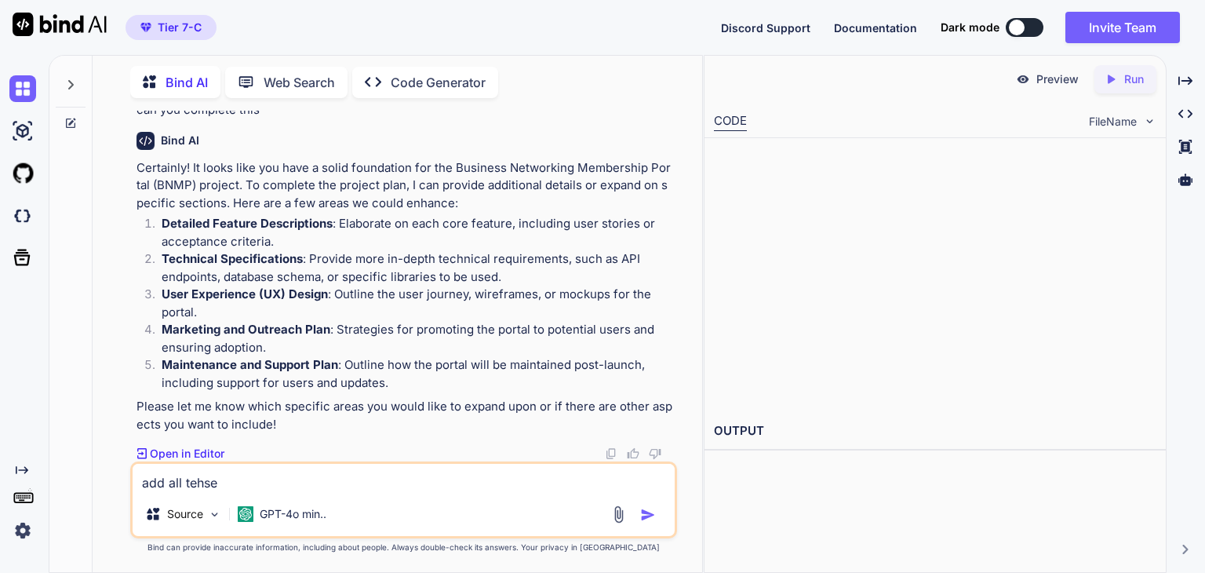
type textarea "add all tehse"
type textarea "x"
type textarea "add all tehs"
type textarea "x"
type textarea "add all teh"
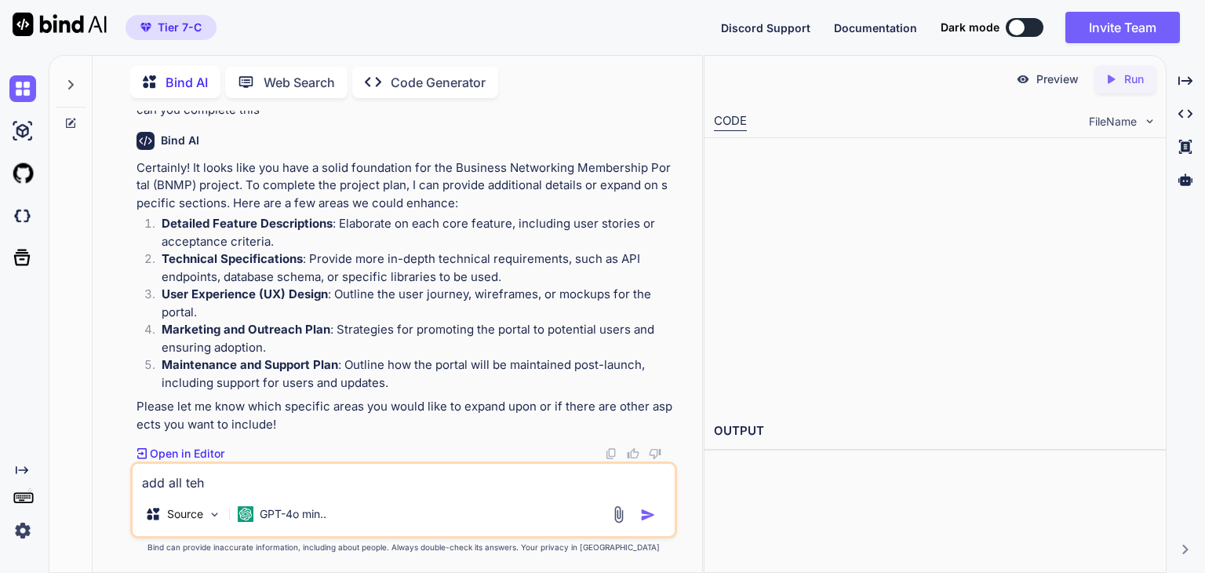
type textarea "x"
type textarea "add all te"
type textarea "x"
type textarea "add all t"
type textarea "x"
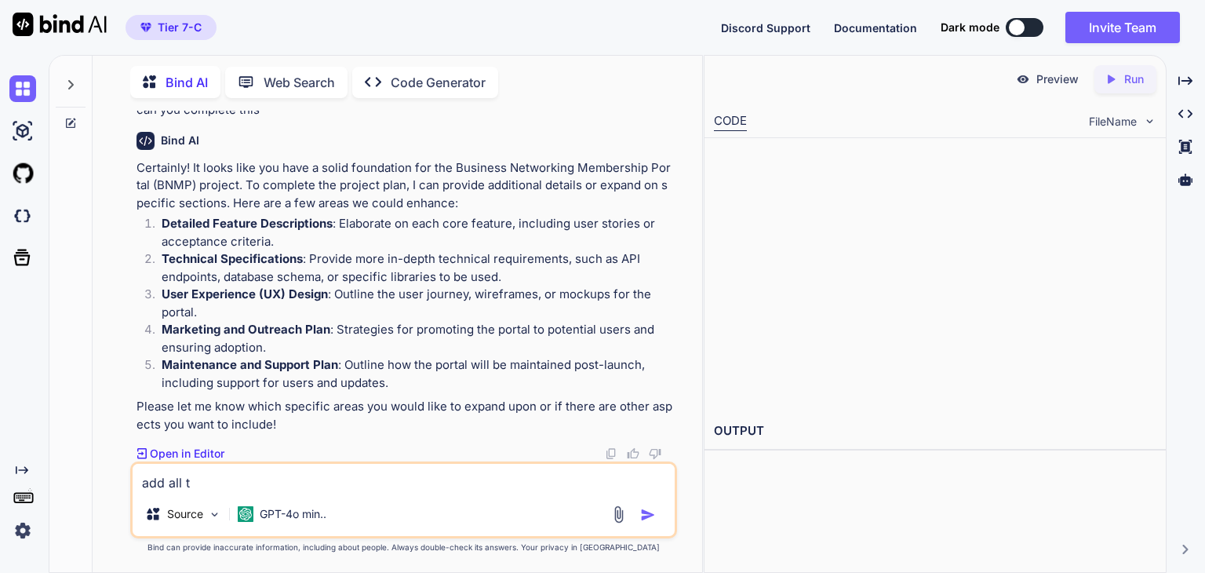
type textarea "add all th"
type textarea "x"
type textarea "add all the"
type textarea "x"
type textarea "add all thes"
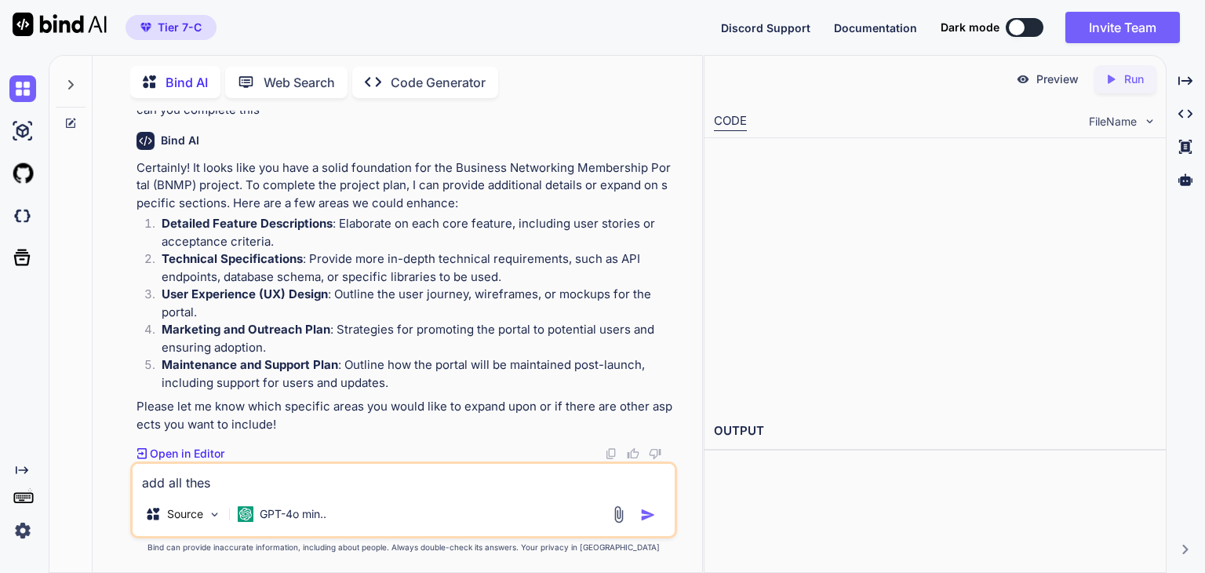
type textarea "x"
type textarea "add all these"
type textarea "x"
type textarea "add all these"
type textarea "x"
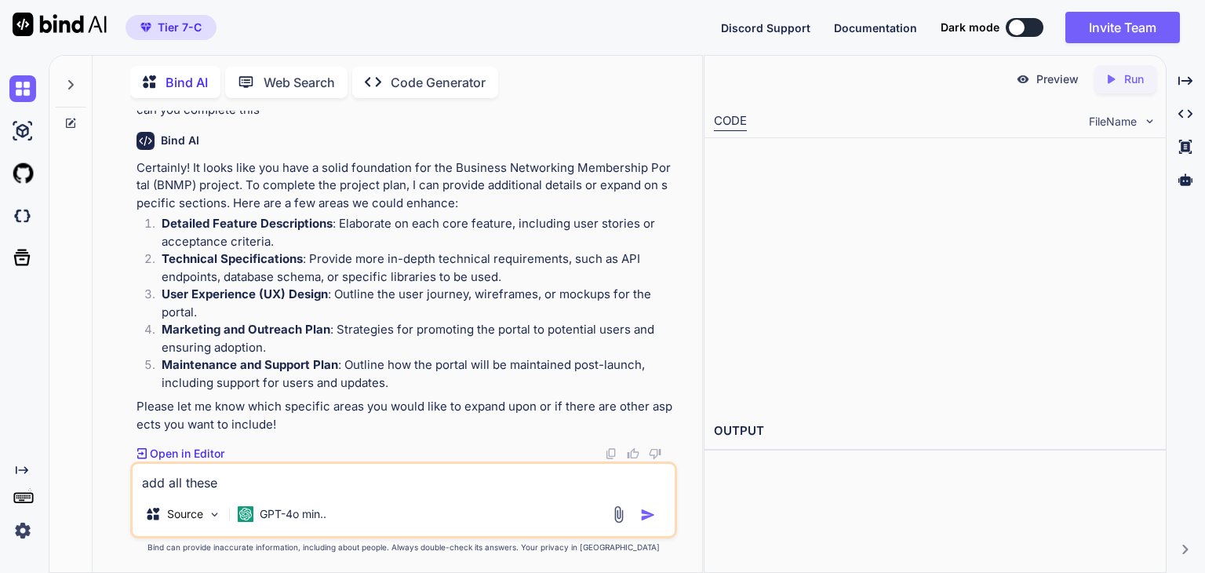
type textarea "add all these a"
type textarea "x"
type textarea "add all these an"
type textarea "x"
type textarea "add all these and"
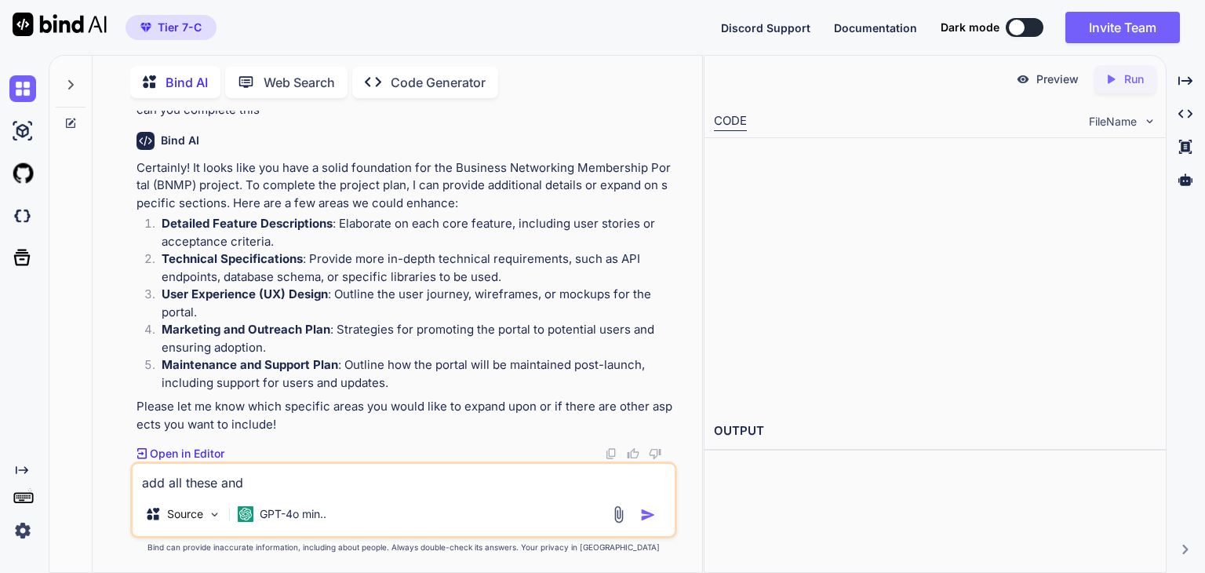
type textarea "x"
type textarea "add all these and"
type textarea "x"
type textarea "add all these and c"
type textarea "x"
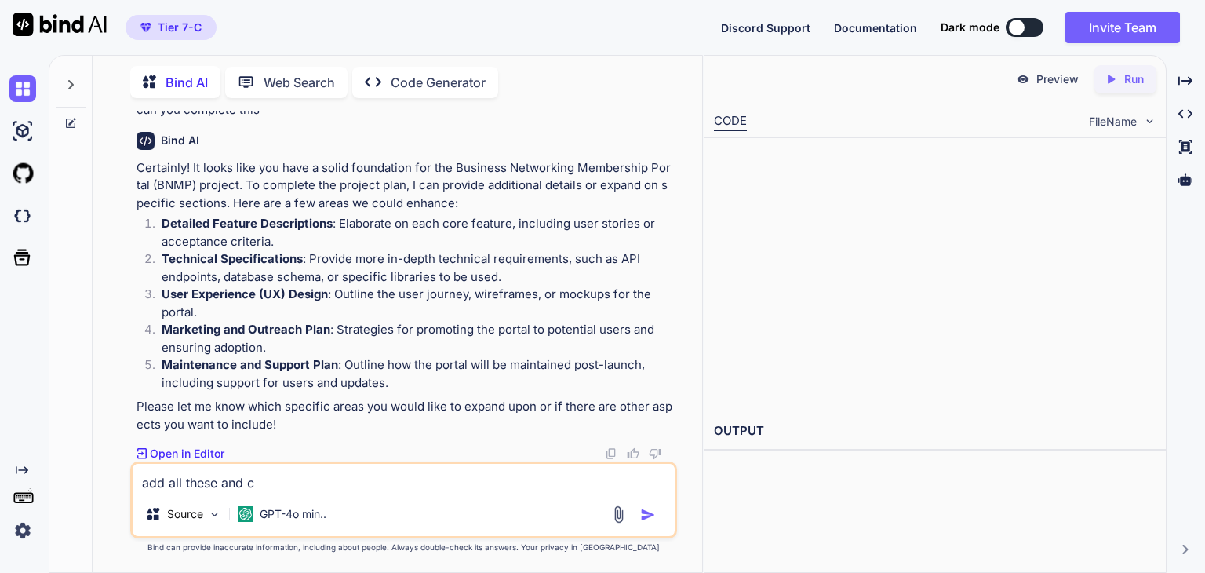
type textarea "add all these and co"
type textarea "x"
type textarea "add all these and com"
type textarea "x"
type textarea "add all these and comp"
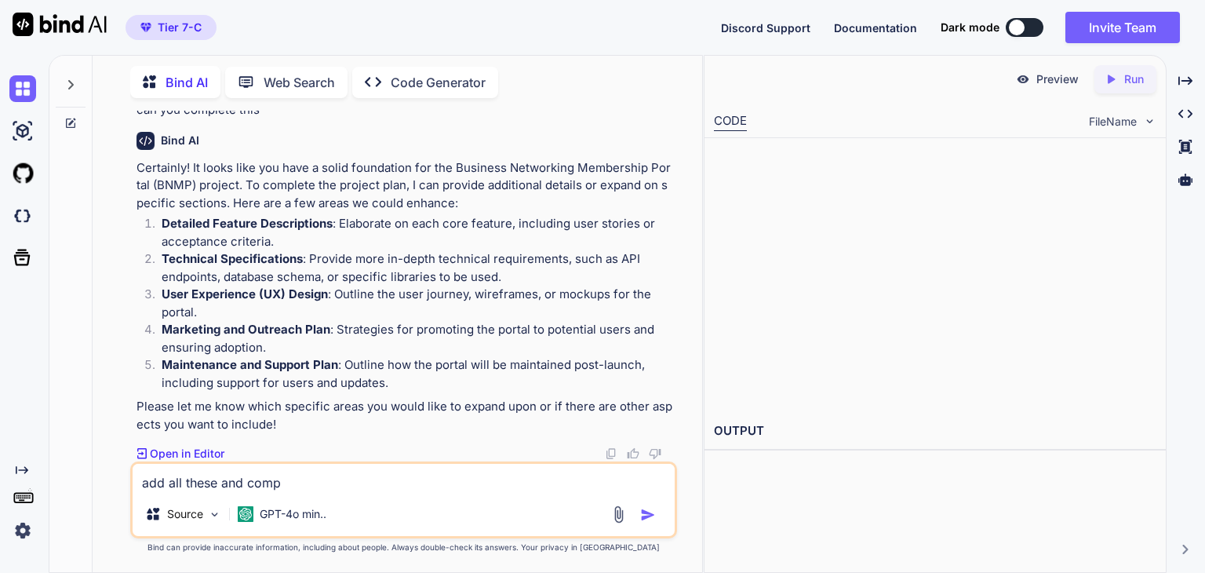
type textarea "x"
type textarea "add all these and compl"
type textarea "x"
type textarea "add all these and comple"
type textarea "x"
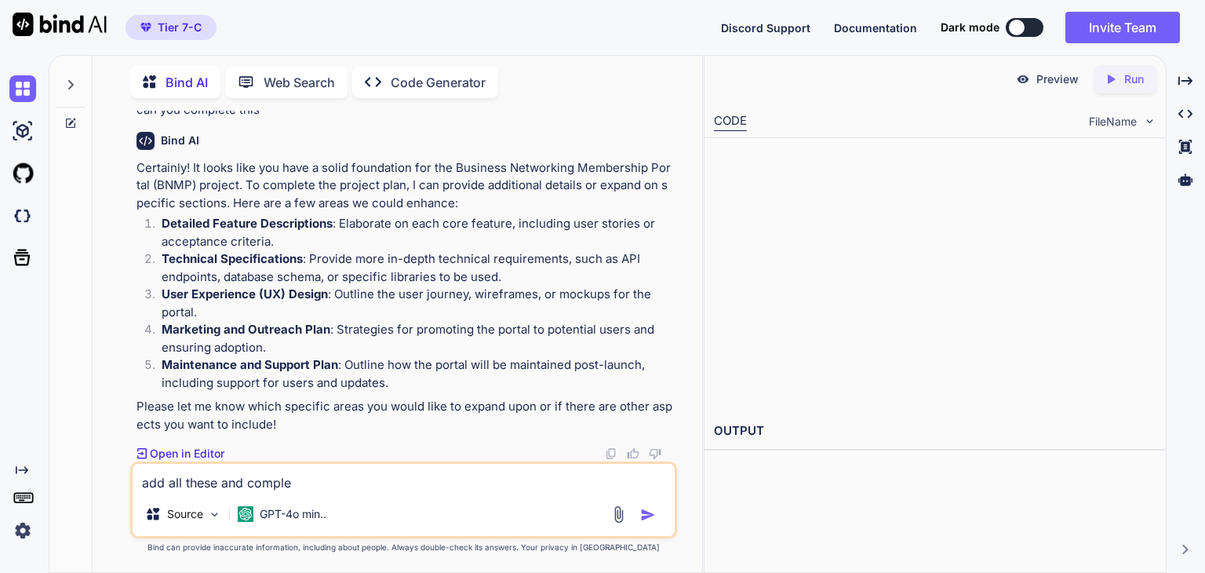
type textarea "add all these and complet"
type textarea "x"
type textarea "add all these and complete"
type textarea "x"
type textarea "add all these and complete"
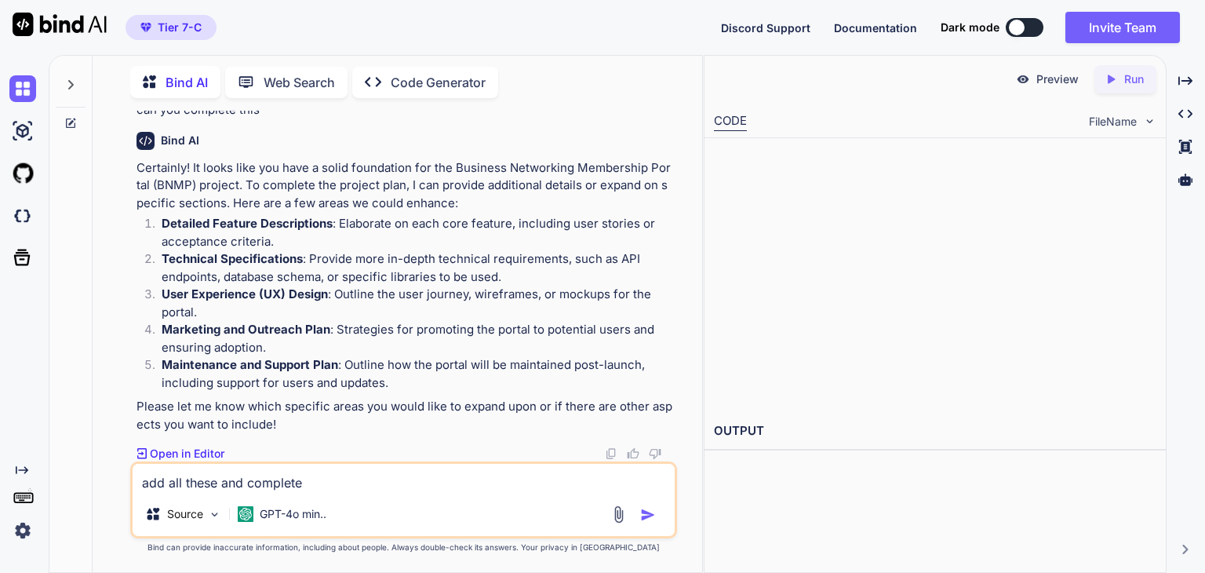
type textarea "x"
type textarea "add all these and complete t"
type textarea "x"
type textarea "add all these and complete th"
type textarea "x"
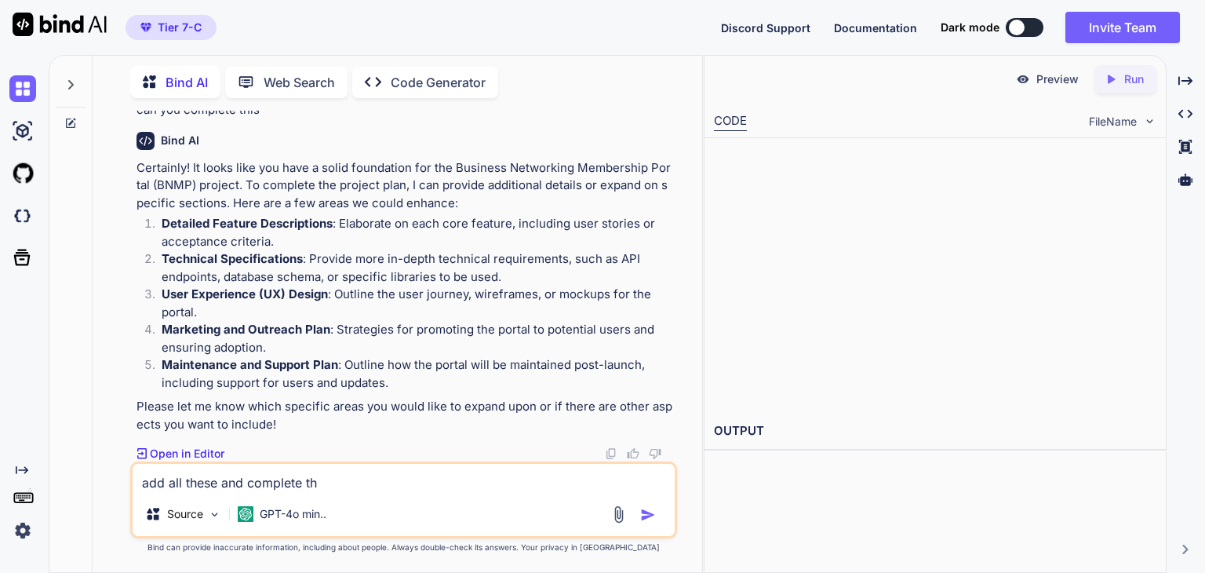
type textarea "add all these and complete the"
type textarea "x"
type textarea "add all these and complete the"
type textarea "x"
type textarea "add all these and complete the p"
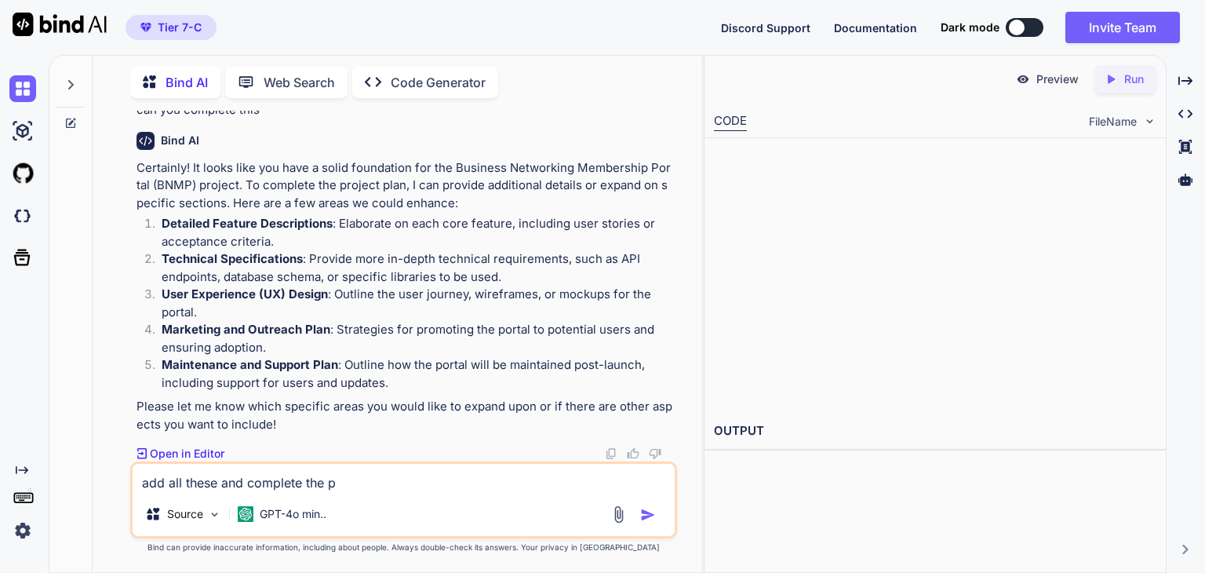
type textarea "x"
type textarea "add all these and complete the pr"
type textarea "x"
type textarea "add all these and complete the pro"
type textarea "x"
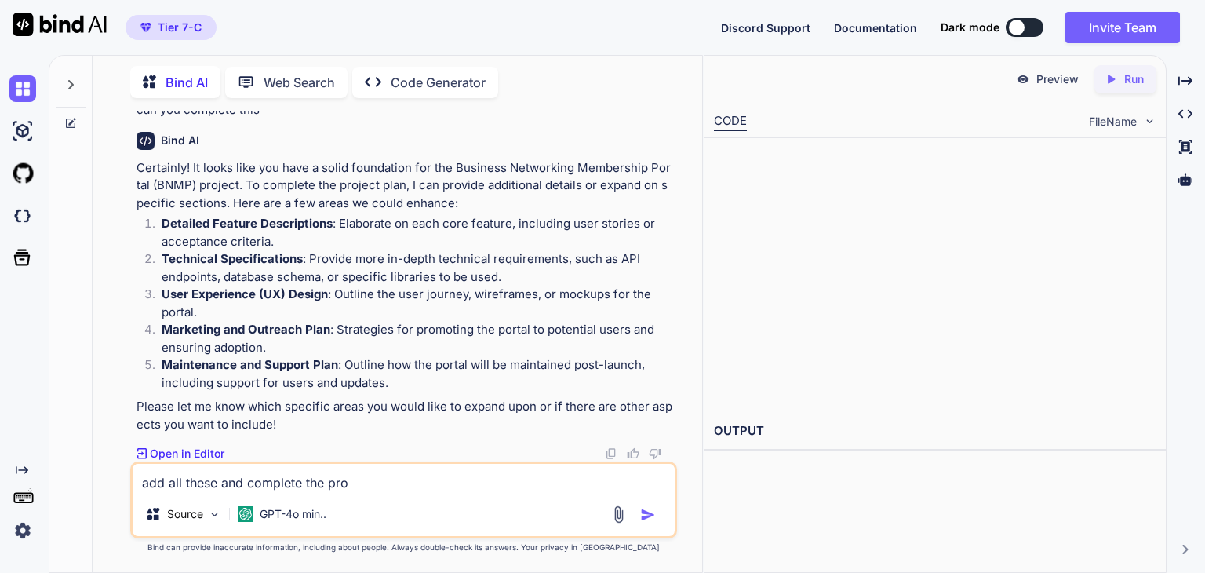
type textarea "add all these and complete the proj"
type textarea "x"
type textarea "add all these and complete the proje"
type textarea "x"
type textarea "add all these and complete the projec"
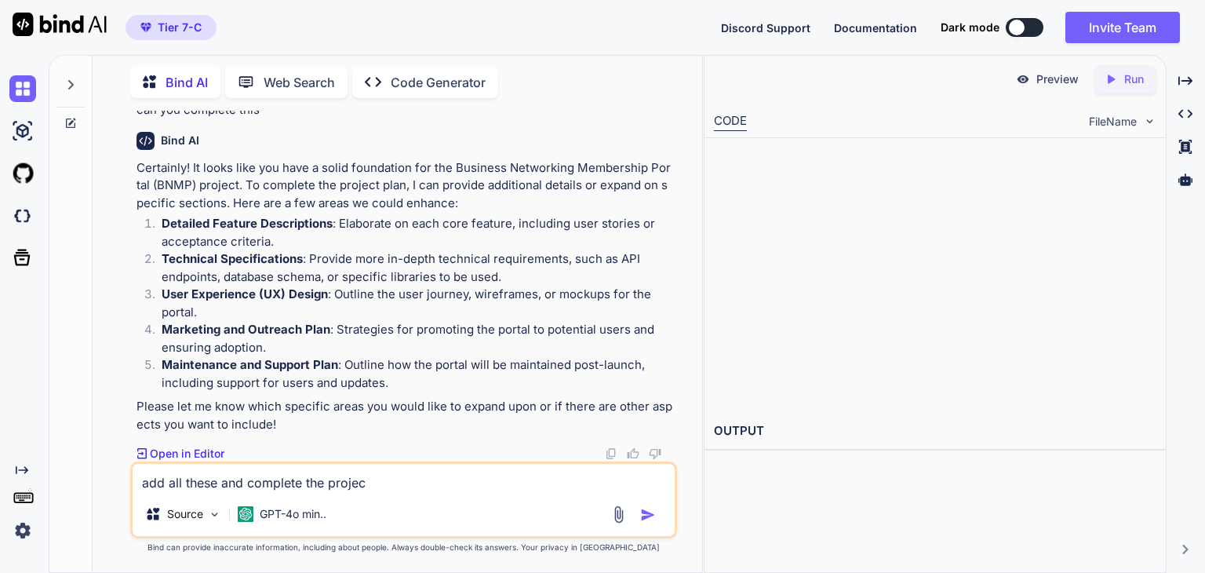
type textarea "x"
type textarea "add all these and complete the project"
type textarea "x"
type textarea "add all these and complete the project a"
type textarea "x"
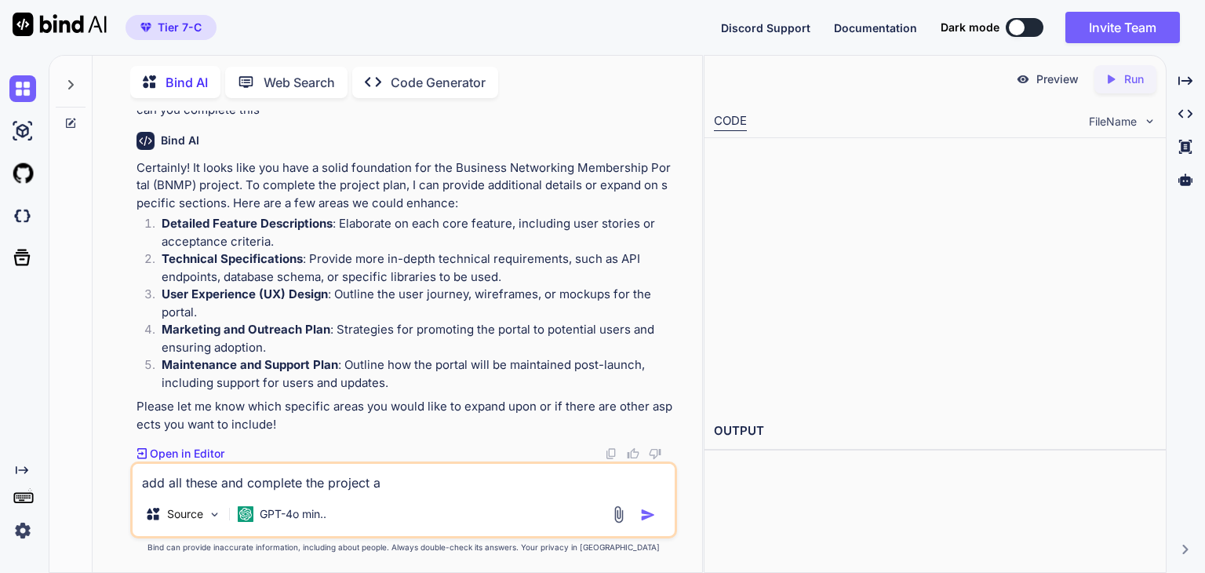
type textarea "add all these and complete the project an"
type textarea "x"
type textarea "add all these and complete the project and"
type textarea "x"
type textarea "add all these and complete the project and"
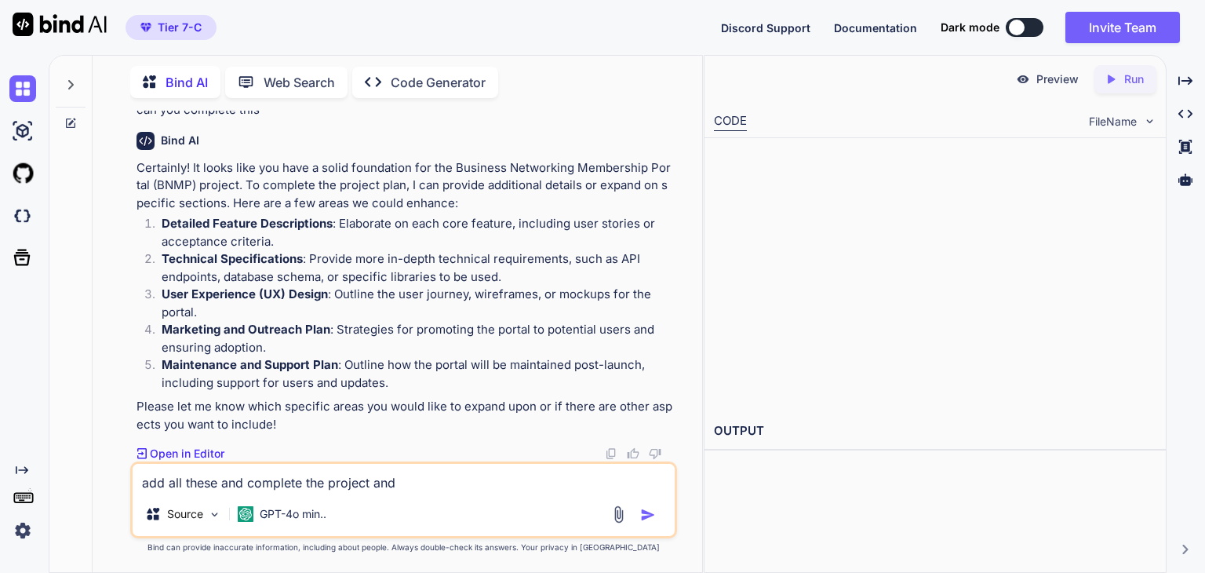
type textarea "x"
type textarea "add all these and complete the project and g"
type textarea "x"
type textarea "add all these and complete the project and gi"
type textarea "x"
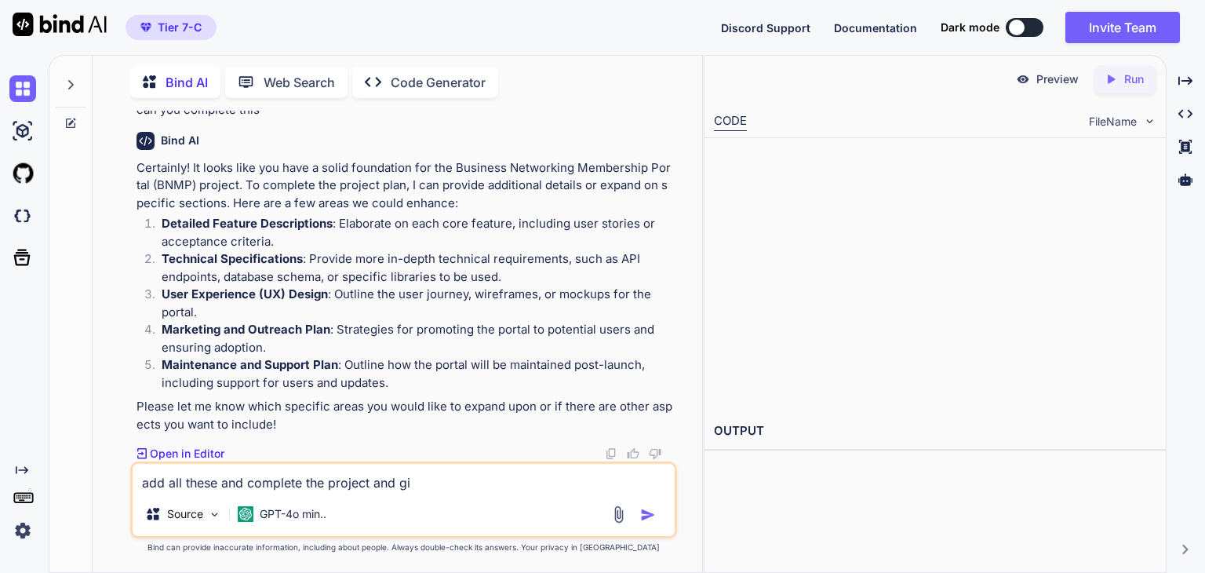
type textarea "add all these and complete the project and giv"
type textarea "x"
type textarea "add all these and complete the project and give"
type textarea "x"
type textarea "add all these and complete the project and give"
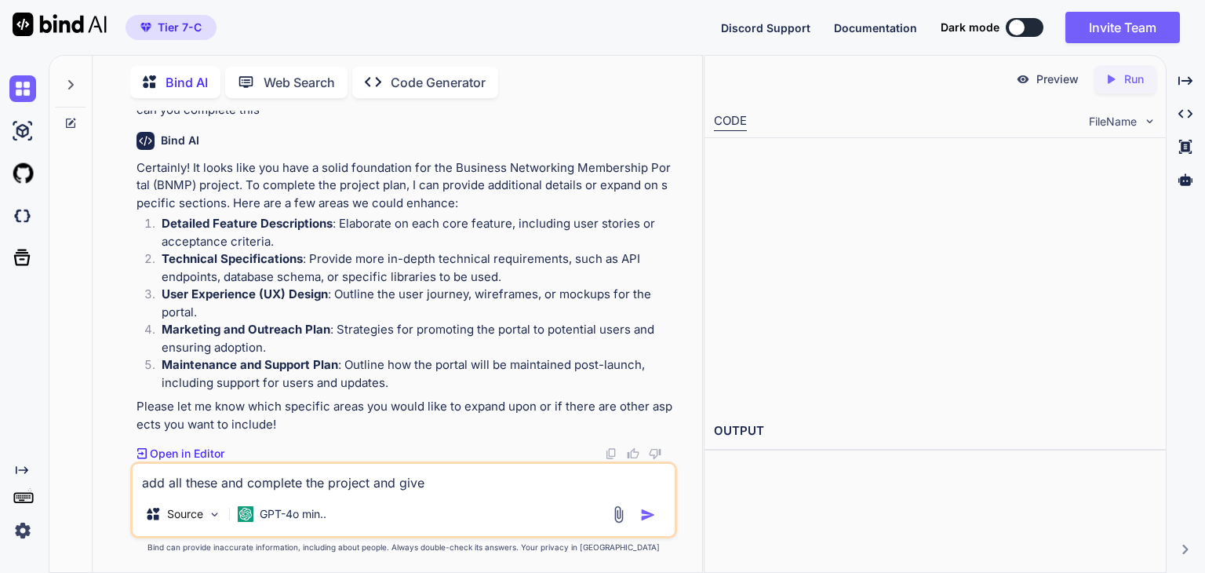
type textarea "x"
type textarea "add all these and complete the project and give u"
type textarea "x"
type textarea "add all these and complete the project and give us"
type textarea "x"
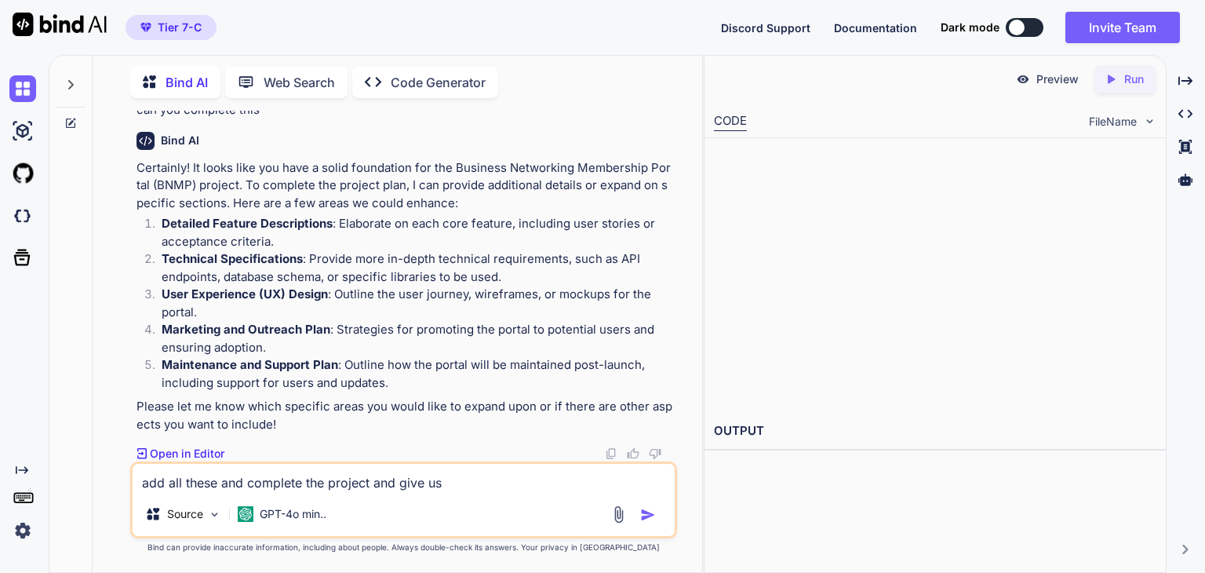
type textarea "add all these and complete the project and give us"
type textarea "x"
type textarea "add all these and complete the project and give us pr"
type textarea "x"
type textarea "add all these and complete the project and give us pre"
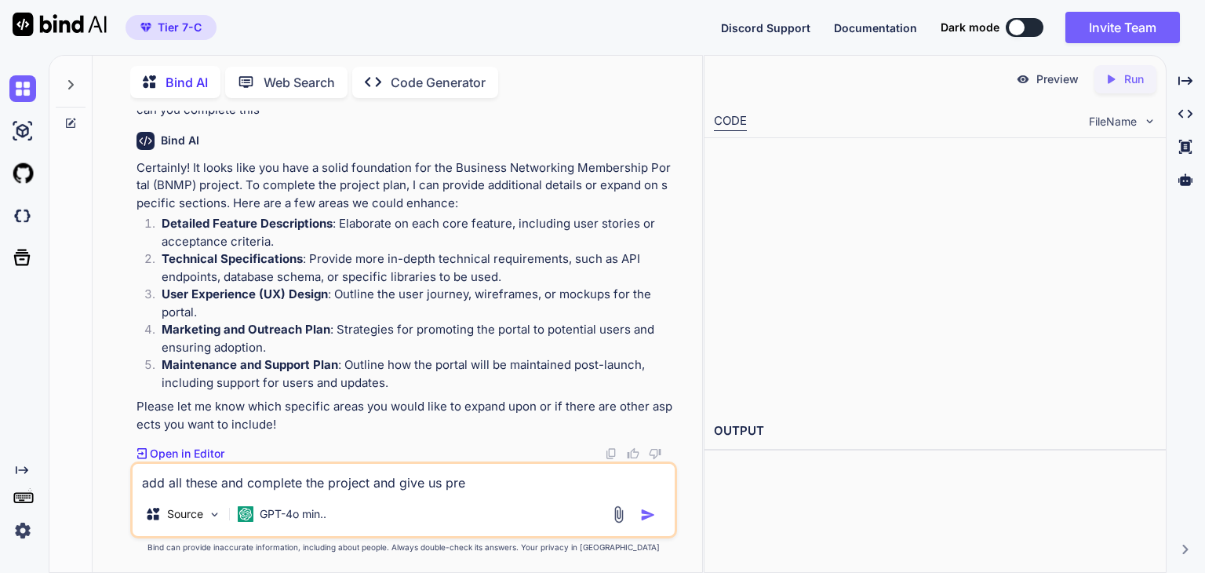
type textarea "x"
type textarea "add all these and complete the project and give us prev"
type textarea "x"
type textarea "add all these and complete the project and give us previ"
type textarea "x"
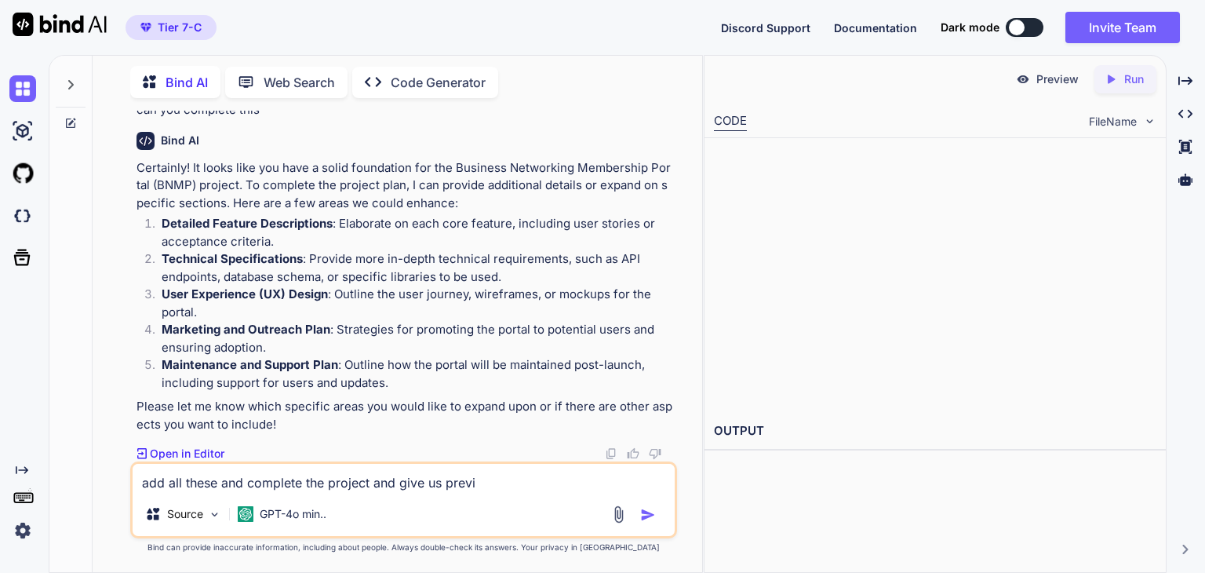
type textarea "add all these and complete the project and give us previe"
type textarea "x"
type textarea "add all these and complete the project and give us preview"
type textarea "x"
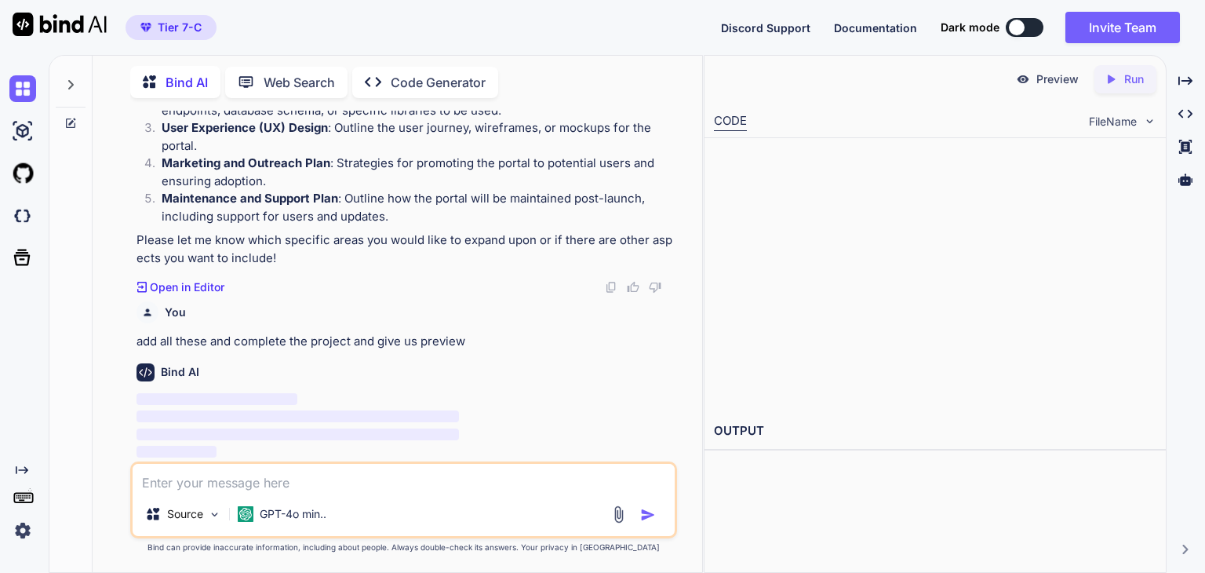
scroll to position [4476, 0]
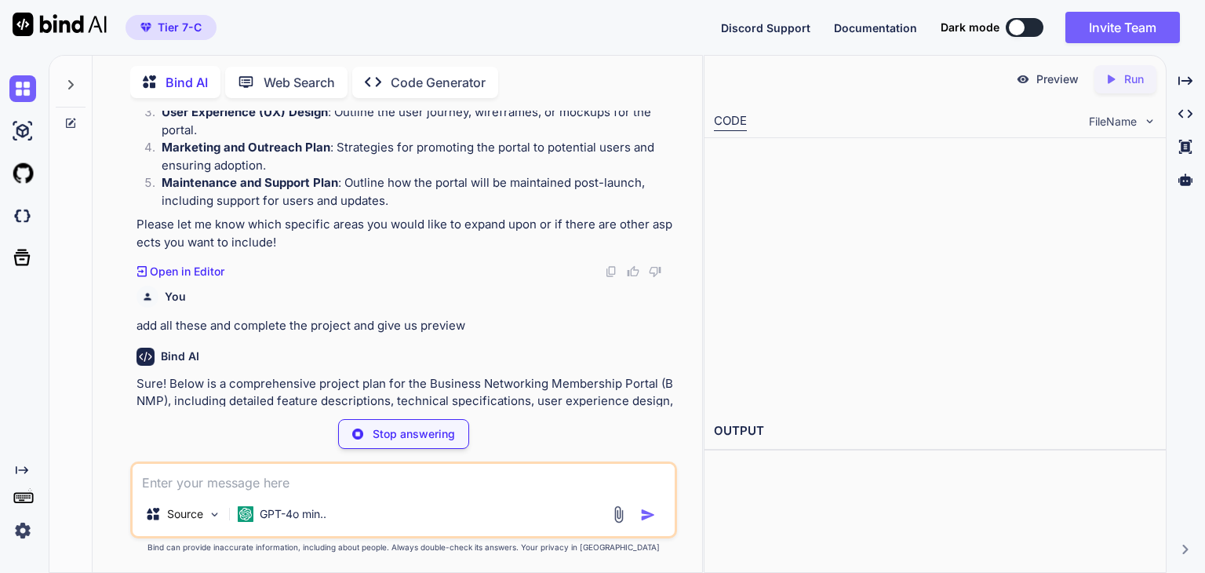
click at [267, 432] on div "Stop answering" at bounding box center [403, 434] width 547 height 30
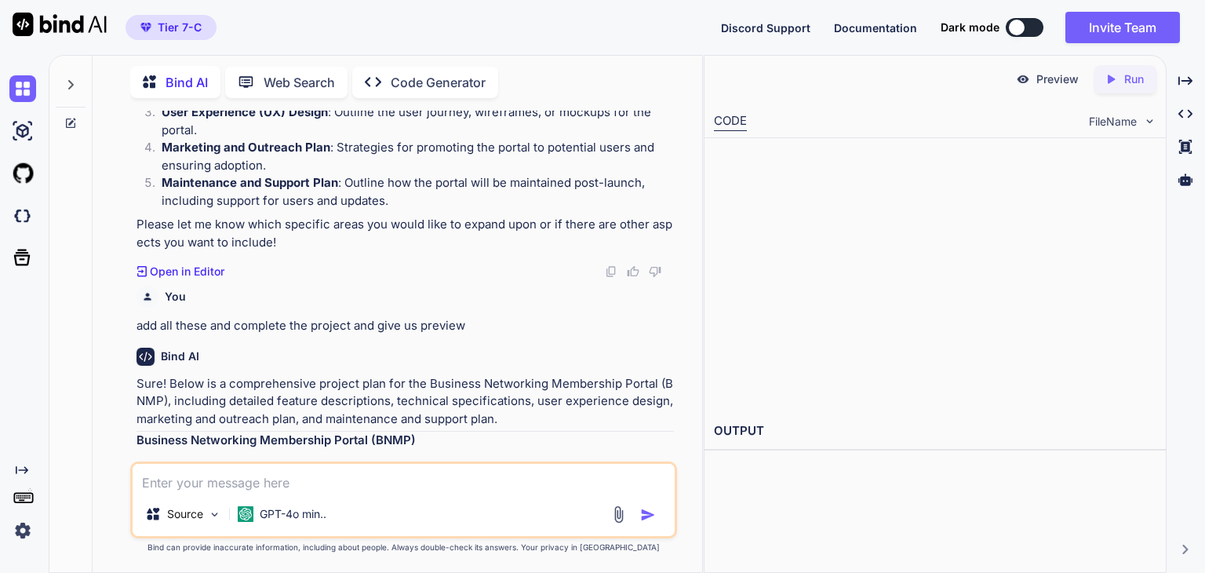
click at [209, 481] on textarea at bounding box center [404, 478] width 542 height 28
paste textarea "customer fill data it goes to google sheet prepare internal repository or put i…"
type textarea "x"
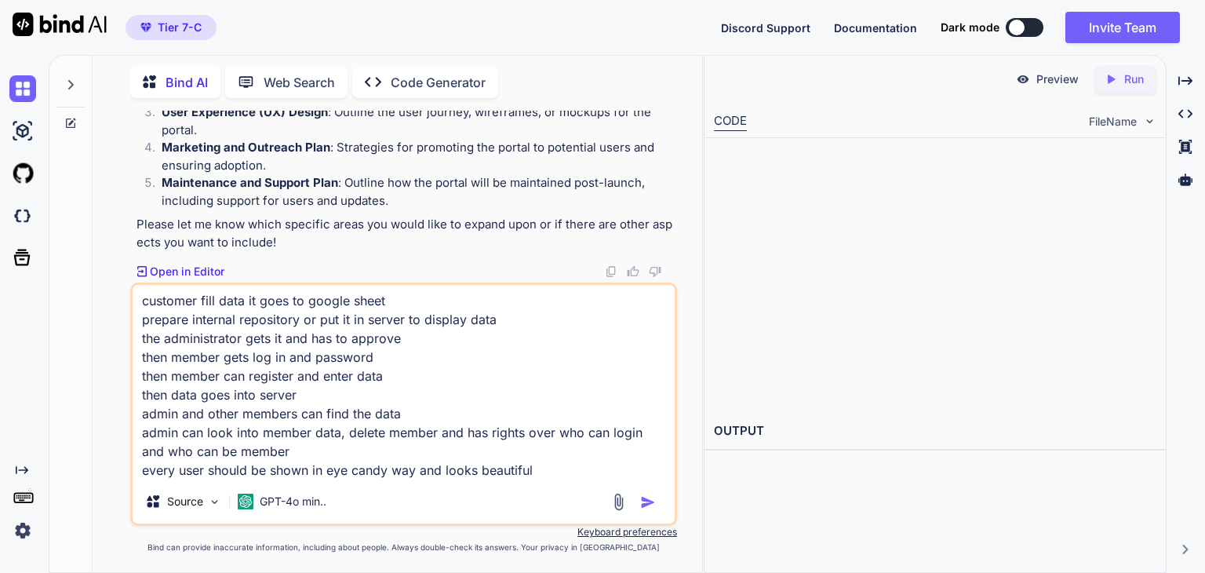
type textarea "customer fill data it goes to google sheet prepare internal repository or put i…"
click at [648, 502] on img "button" at bounding box center [648, 502] width 16 height 16
type textarea "x"
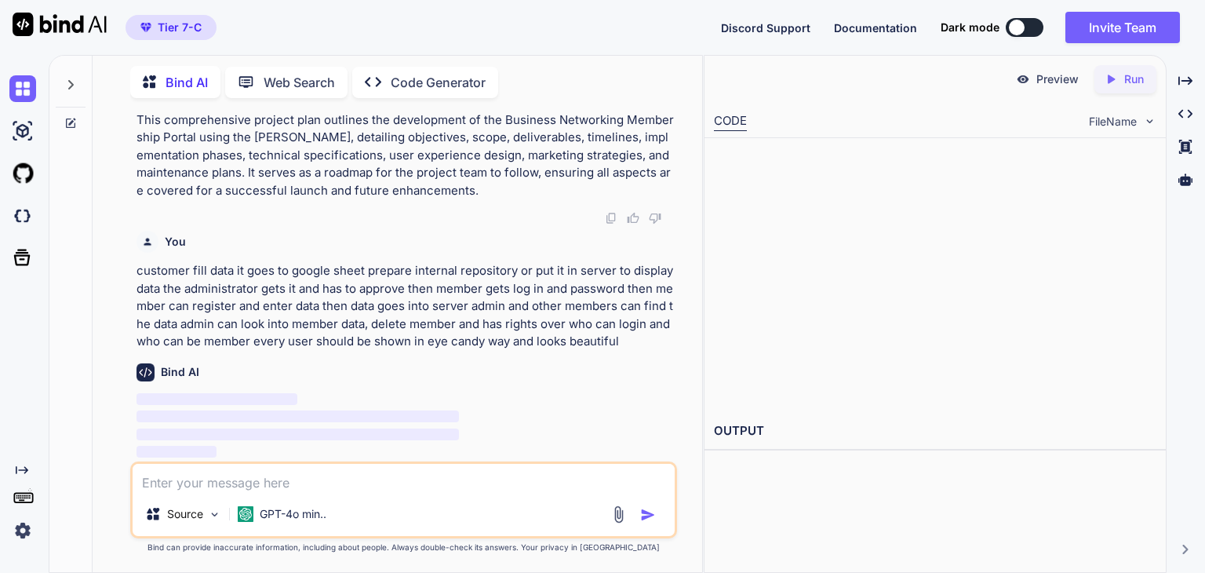
scroll to position [8899, 0]
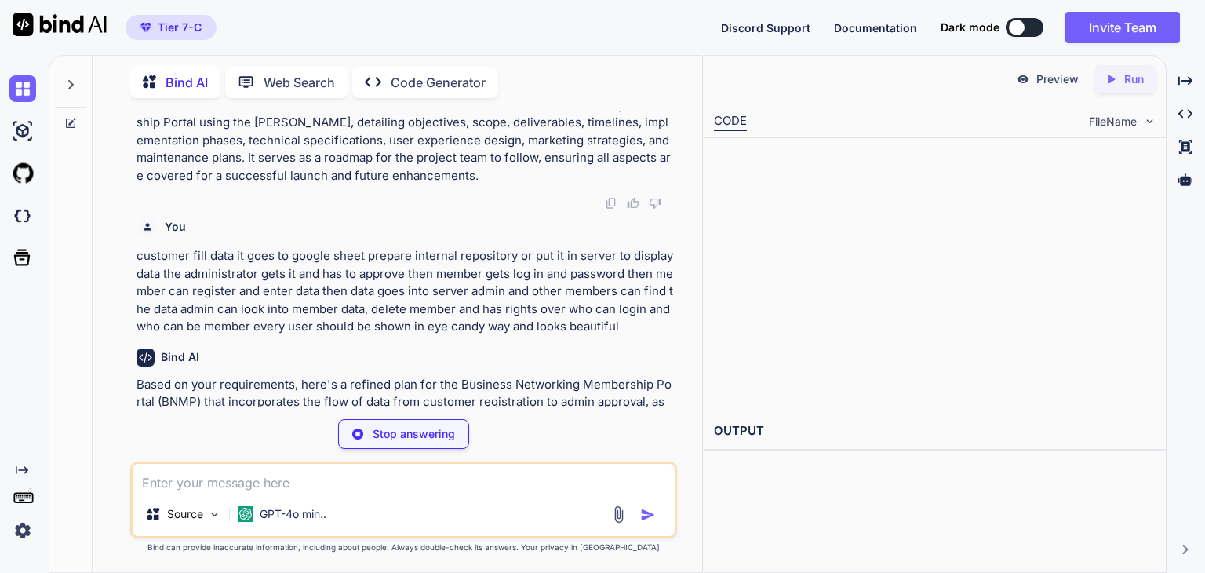
click at [591, 408] on div "You Bind AI Business Networking Membership Portal (BNMP) Project Management Pla…" at bounding box center [403, 341] width 547 height 461
click at [380, 489] on textarea at bounding box center [404, 478] width 542 height 28
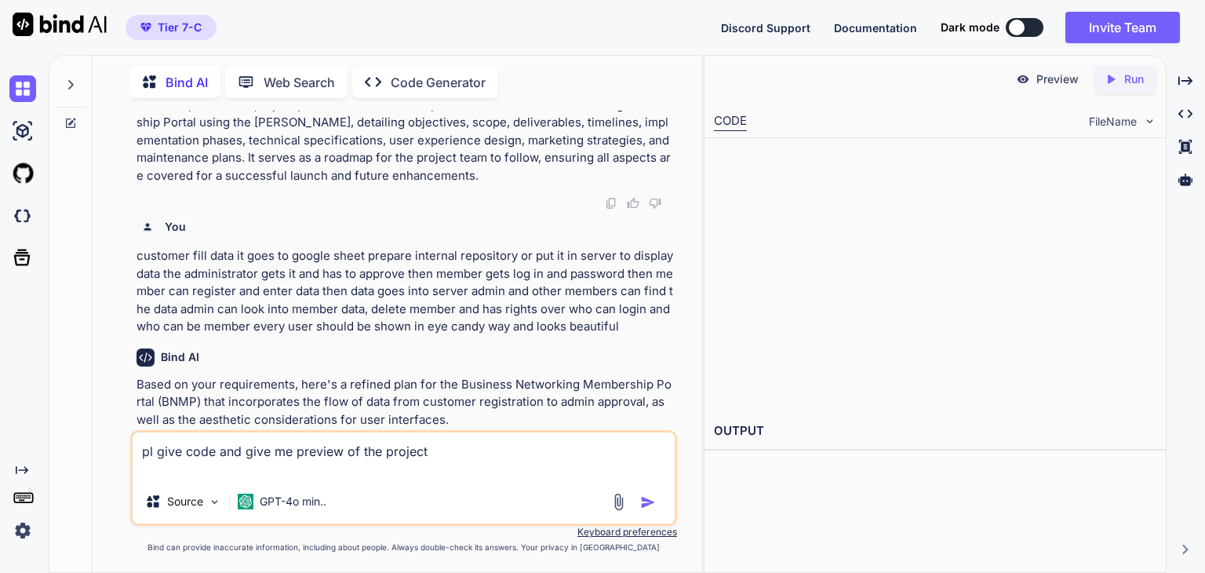
click at [621, 415] on p "Based on your requirements, here's a refined plan for the Business Networking M…" at bounding box center [405, 402] width 537 height 53
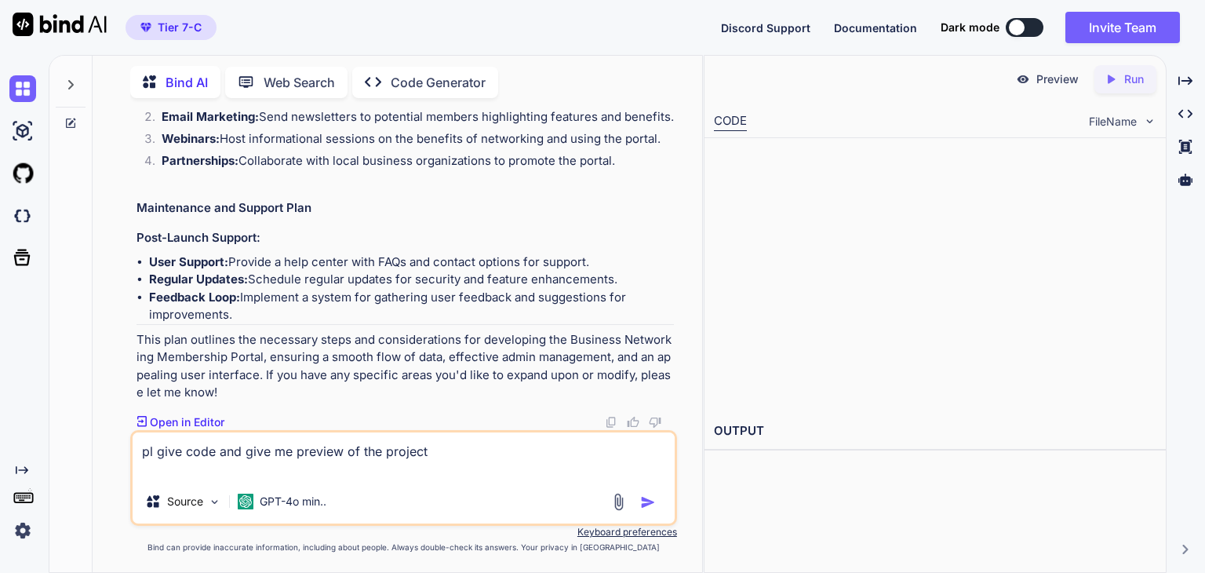
scroll to position [10858, 0]
click at [495, 454] on textarea "pl give code and give me preview of the project" at bounding box center [404, 455] width 542 height 47
click at [650, 497] on img "button" at bounding box center [648, 502] width 16 height 16
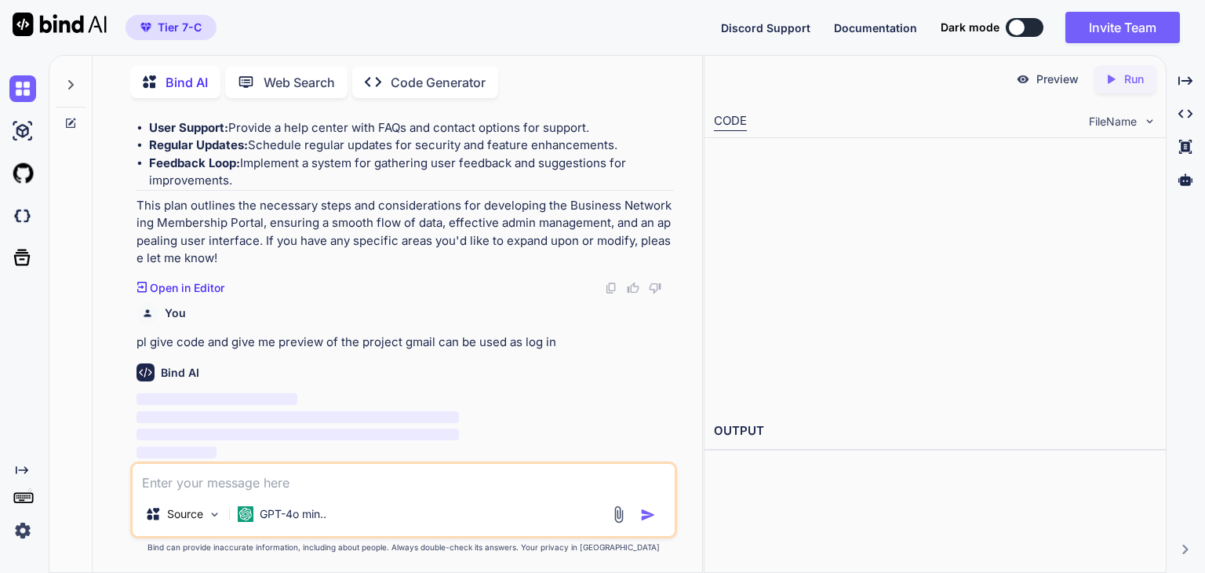
scroll to position [10993, 0]
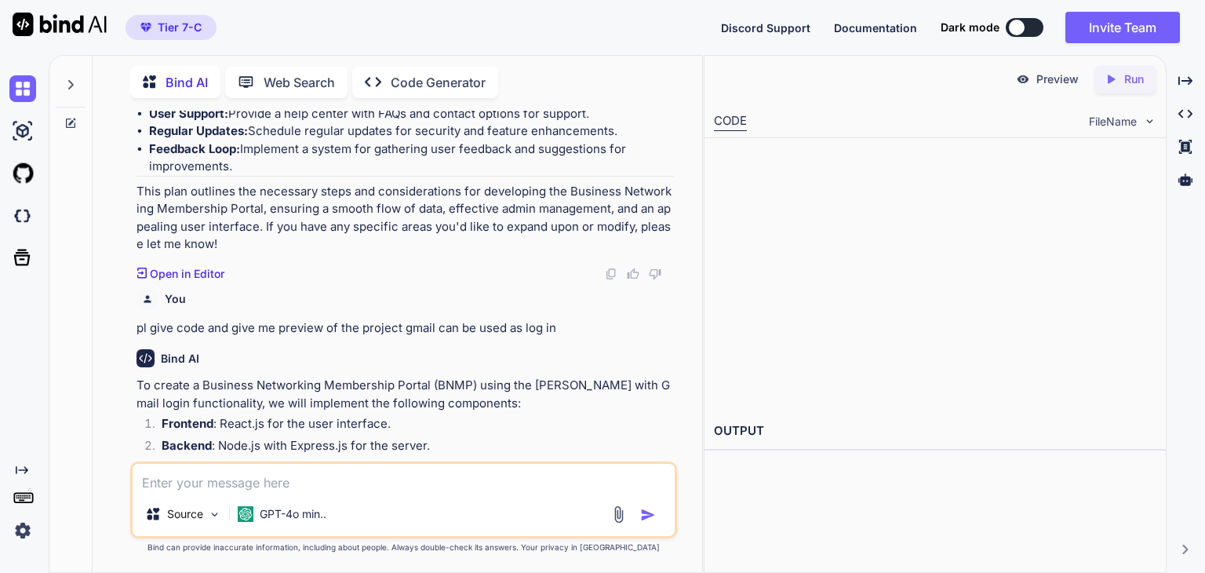
click at [416, 437] on li "Frontend : React.js for the user interface." at bounding box center [411, 426] width 525 height 22
click at [420, 437] on li "Frontend : React.js for the user interface." at bounding box center [411, 426] width 525 height 22
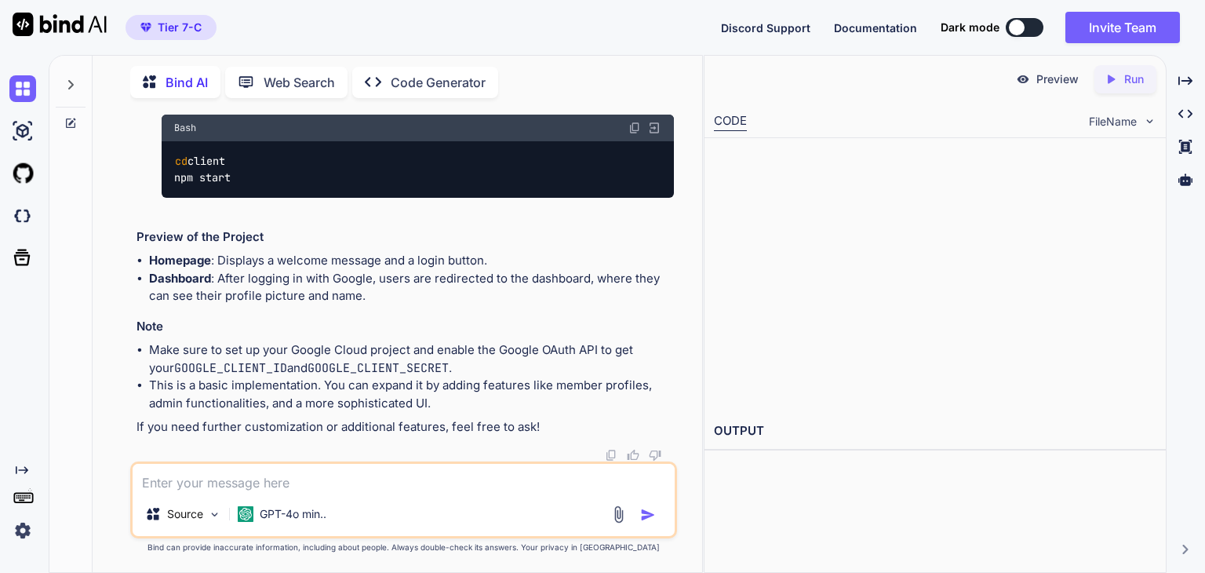
scroll to position [15558, 0]
click at [339, 484] on textarea at bounding box center [404, 478] width 542 height 28
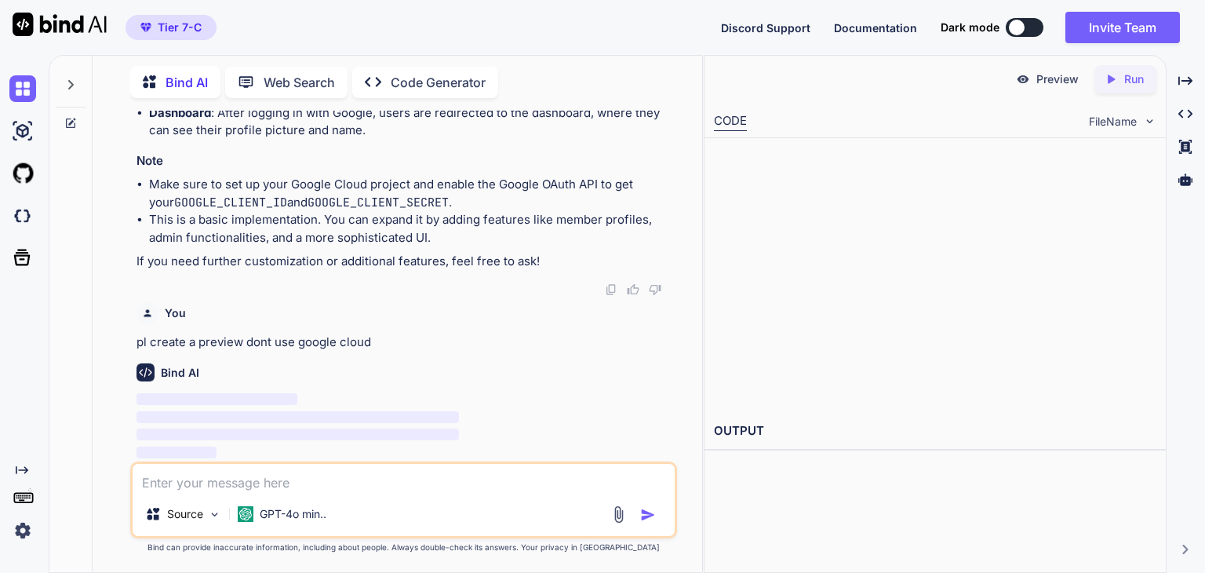
scroll to position [15725, 0]
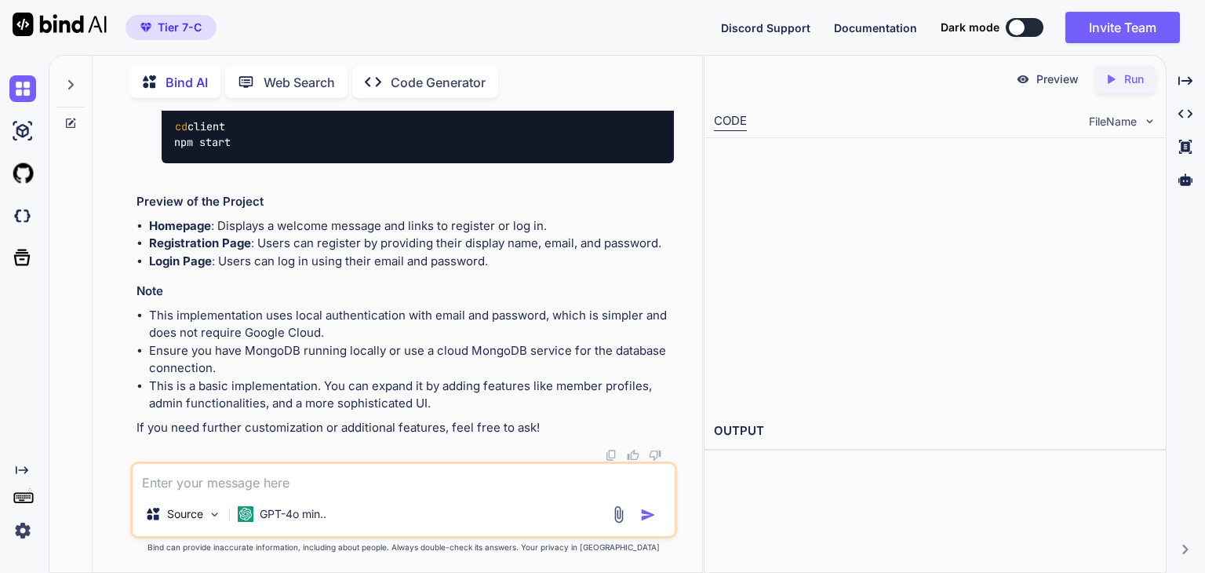
scroll to position [19980, 0]
click at [233, 468] on textarea at bounding box center [404, 478] width 542 height 28
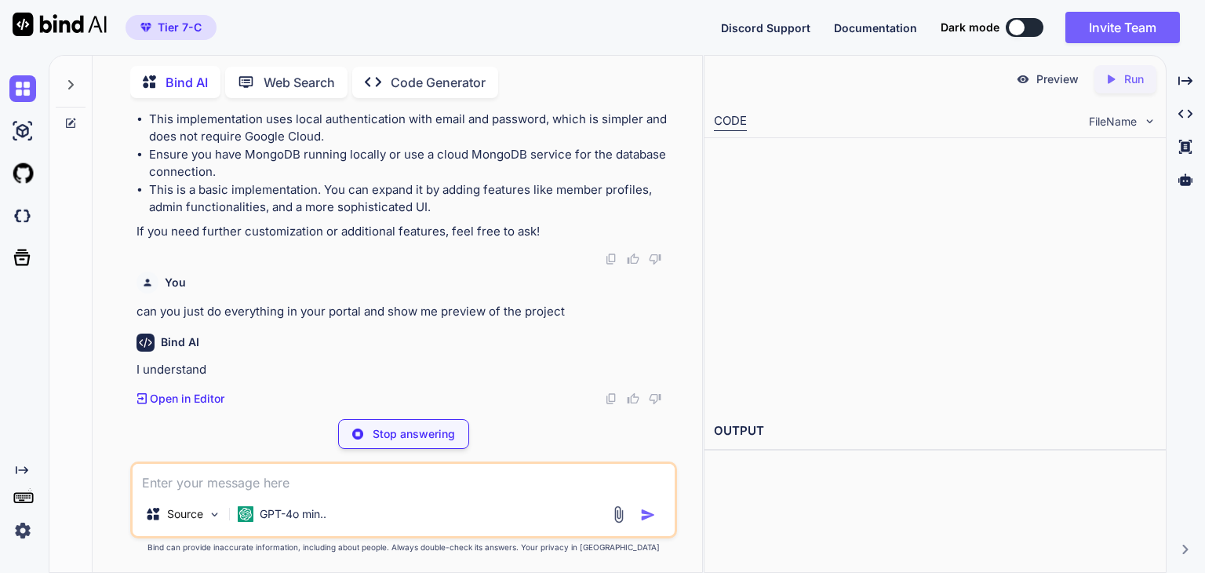
scroll to position [20146, 0]
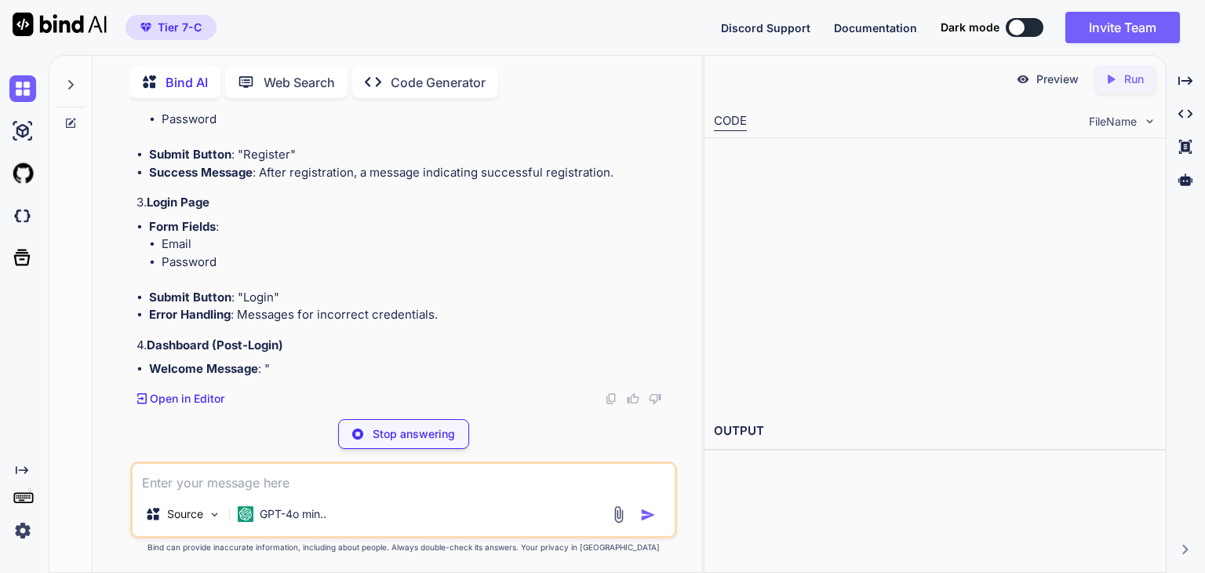
click at [299, 434] on div "Stop answering" at bounding box center [403, 434] width 547 height 30
